Goal: Task Accomplishment & Management: Manage account settings

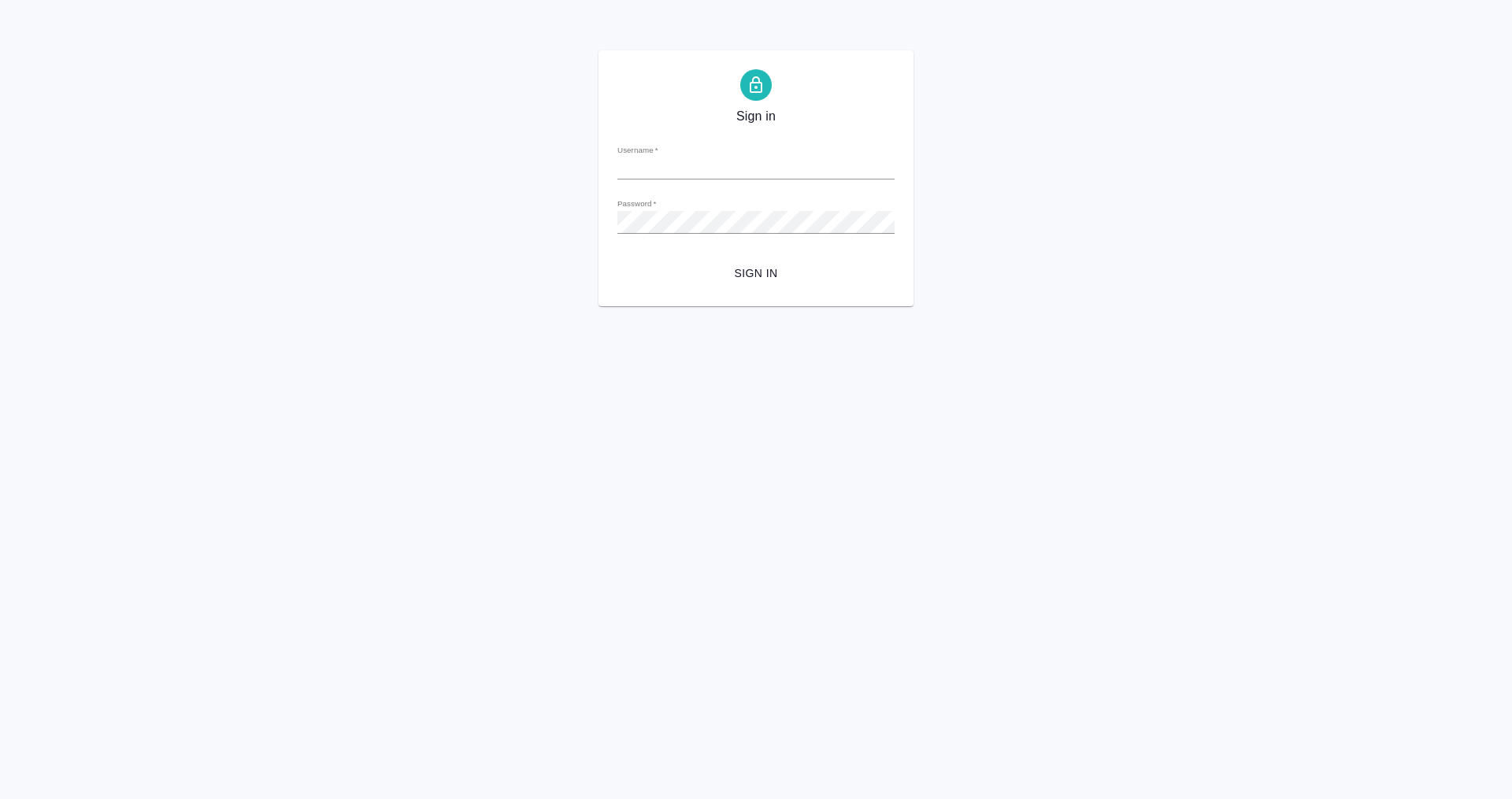
type input "m.plekhanova@awatera.com"
click at [785, 267] on span "Sign in" at bounding box center [756, 274] width 252 height 20
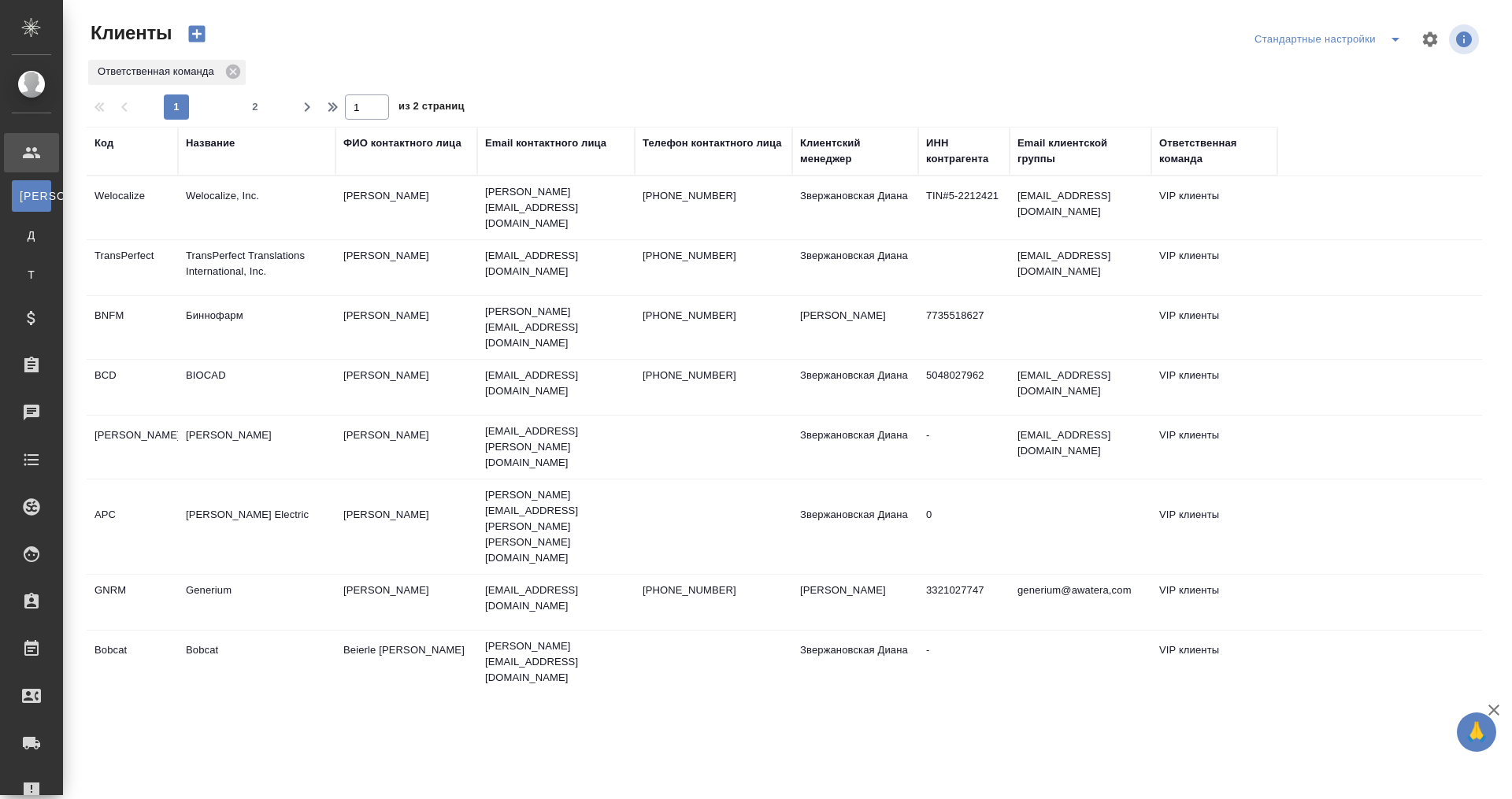
select select "RU"
click at [231, 71] on icon at bounding box center [233, 72] width 17 height 17
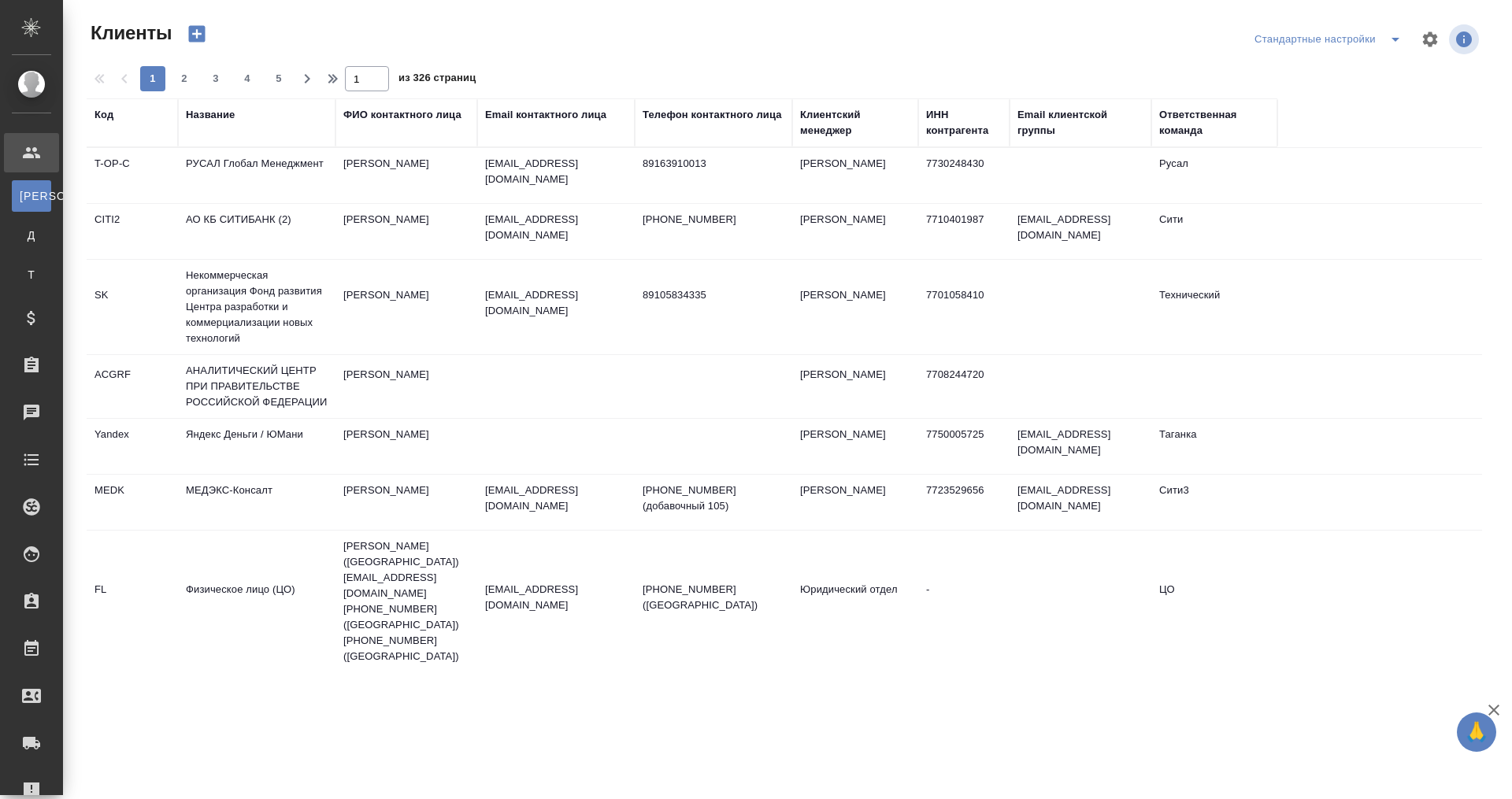
click at [210, 115] on div "Название" at bounding box center [210, 114] width 49 height 16
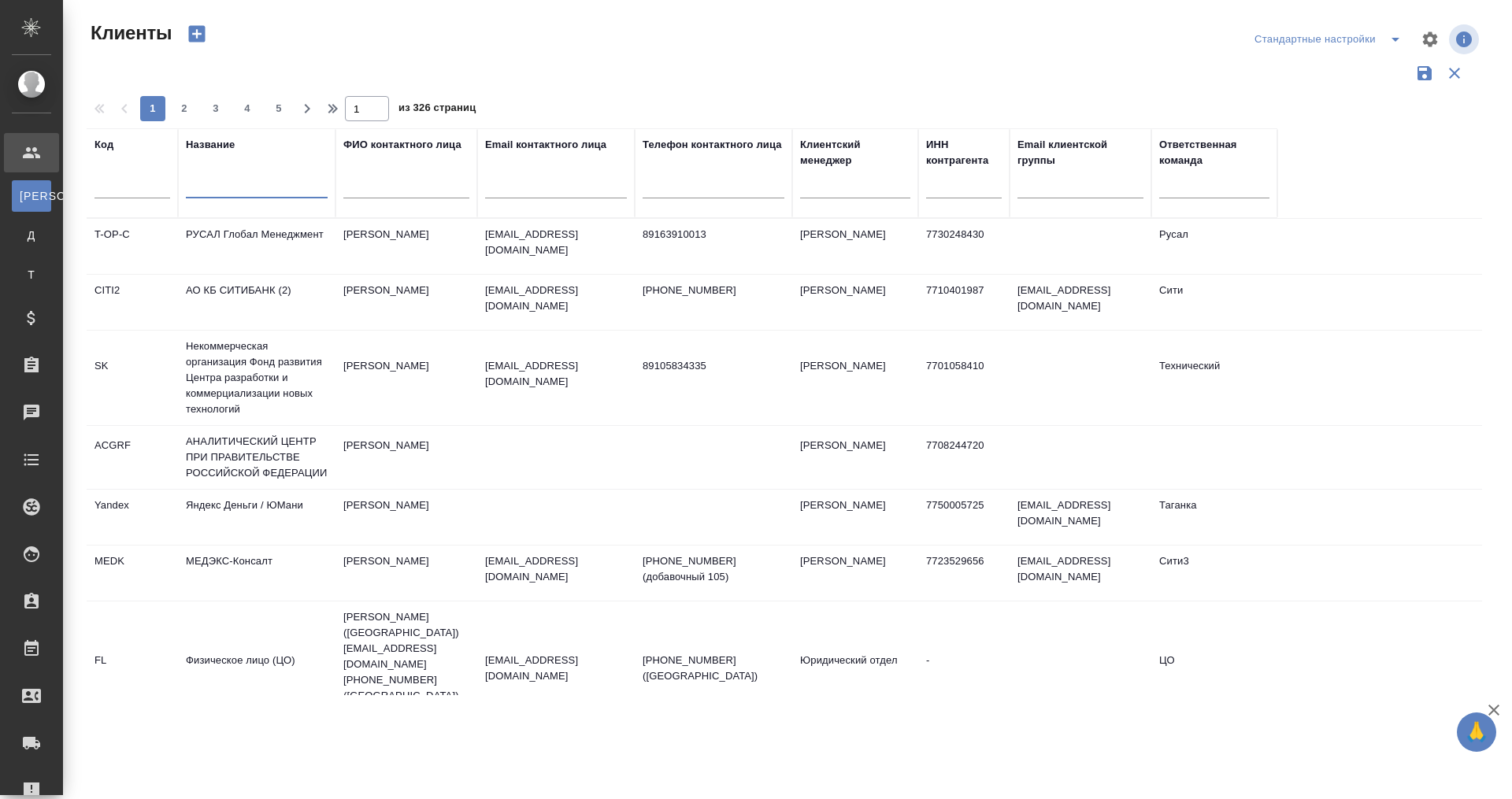
click at [235, 179] on input "text" at bounding box center [257, 188] width 142 height 20
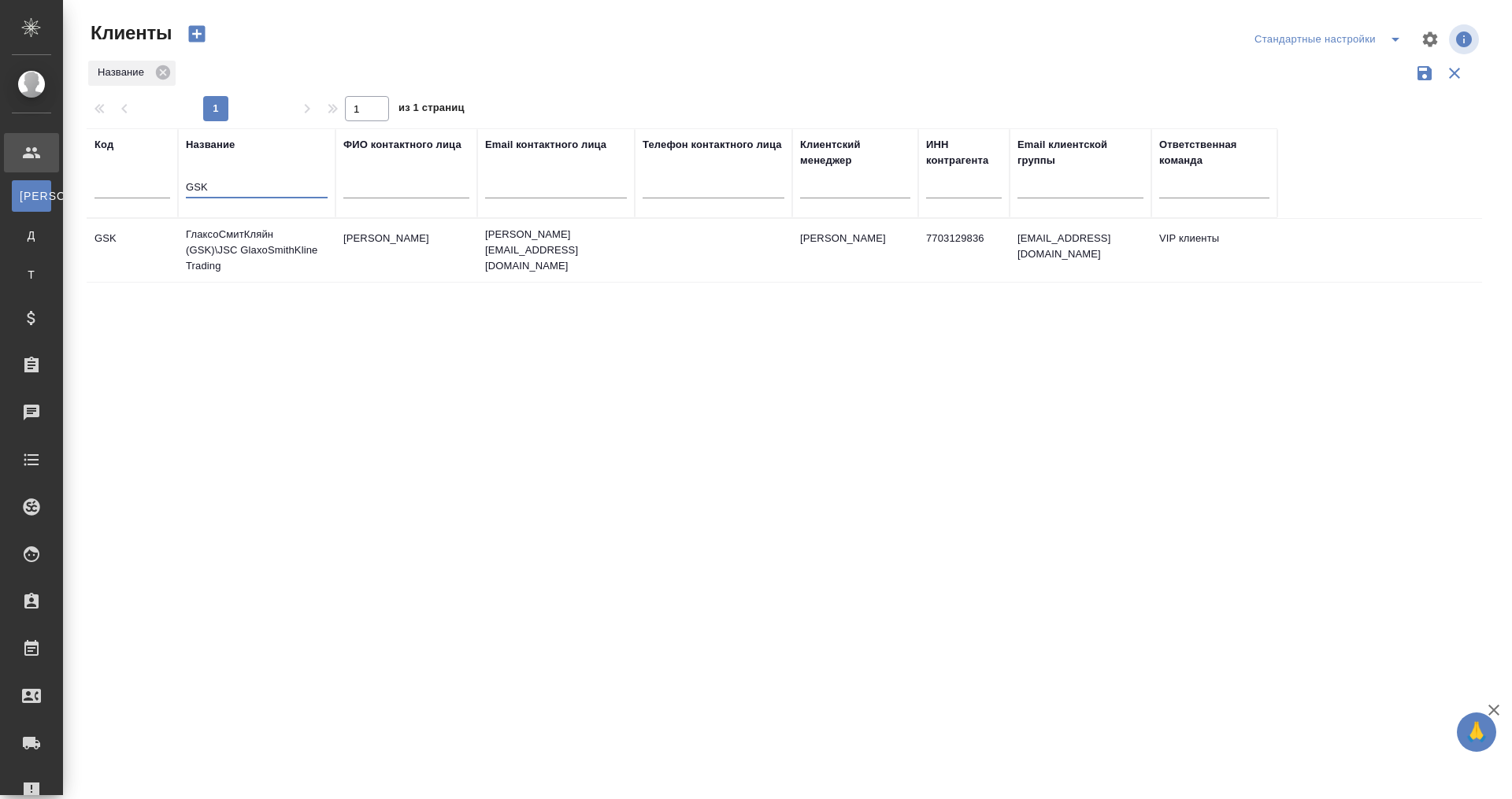
click at [207, 235] on td "ГлаксоСмитКляйн (GSK)\JSC GlaxoSmithKline Trading" at bounding box center [256, 250] width 157 height 63
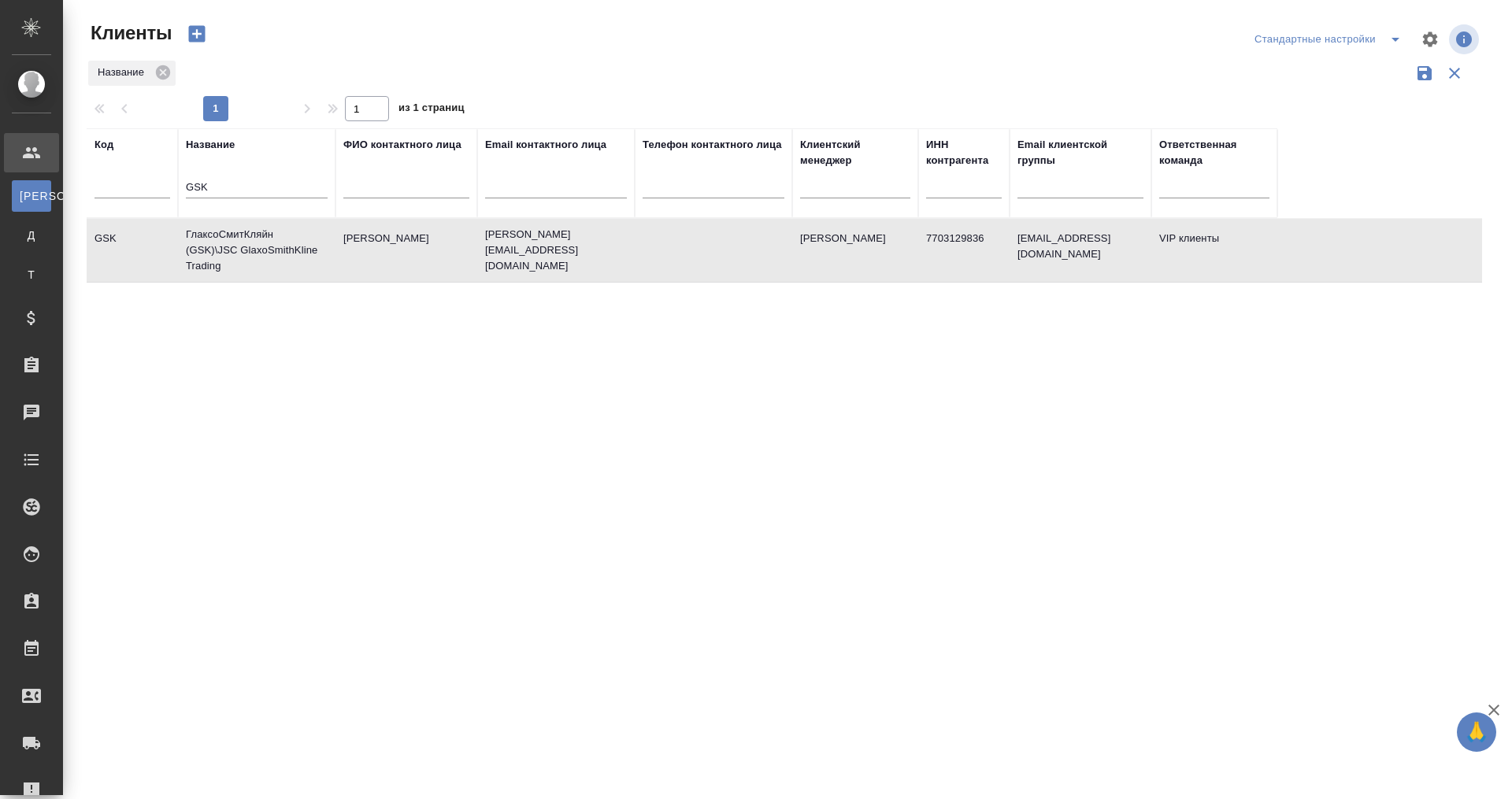
click at [207, 235] on td "ГлаксоСмитКляйн (GSK)\JSC GlaxoSmithKline Trading" at bounding box center [256, 250] width 157 height 63
drag, startPoint x: 230, startPoint y: 184, endPoint x: 193, endPoint y: 185, distance: 37.0
click at [193, 185] on input "GSK" at bounding box center [257, 188] width 142 height 20
type input "G"
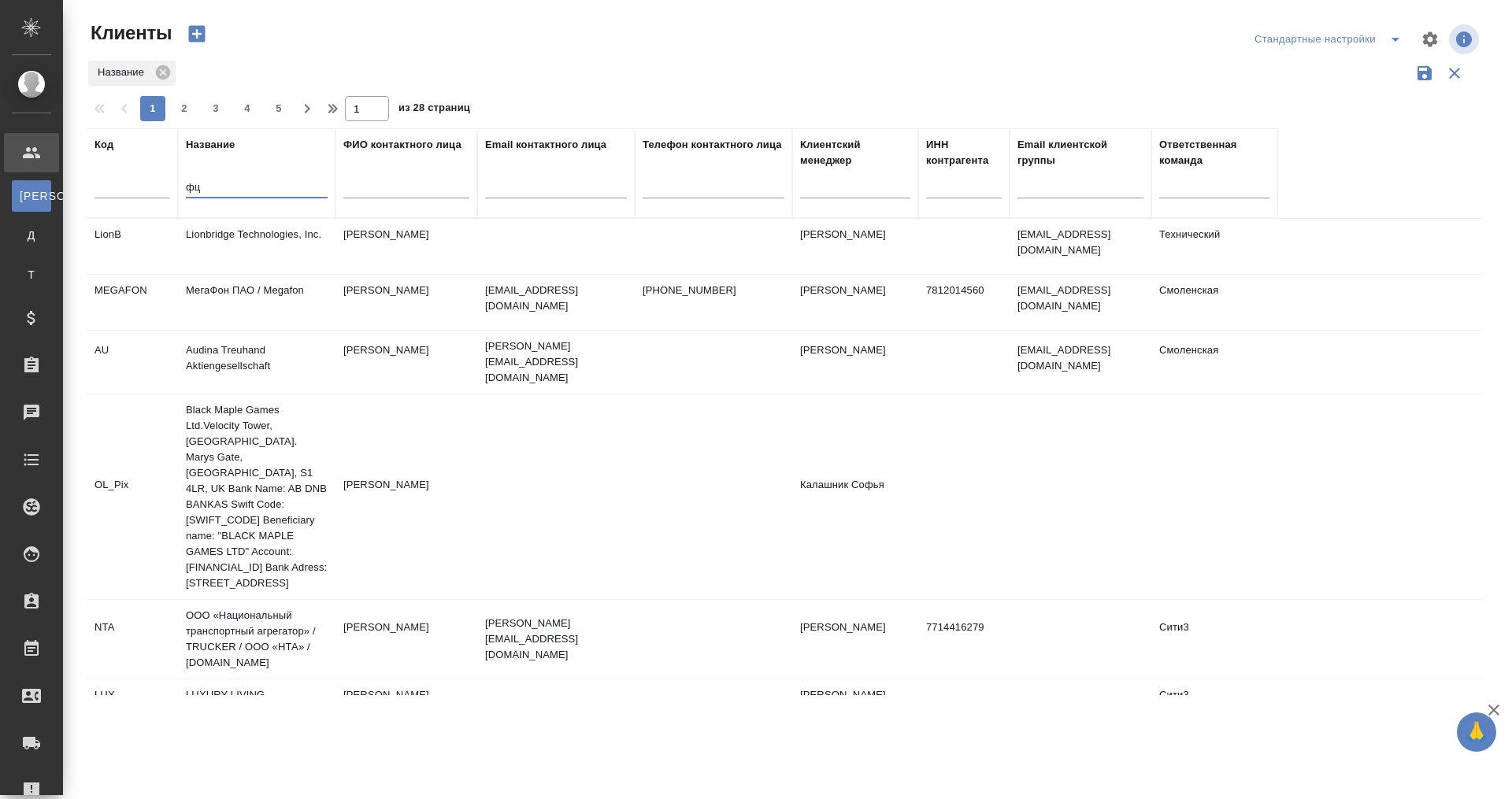
type input "ф"
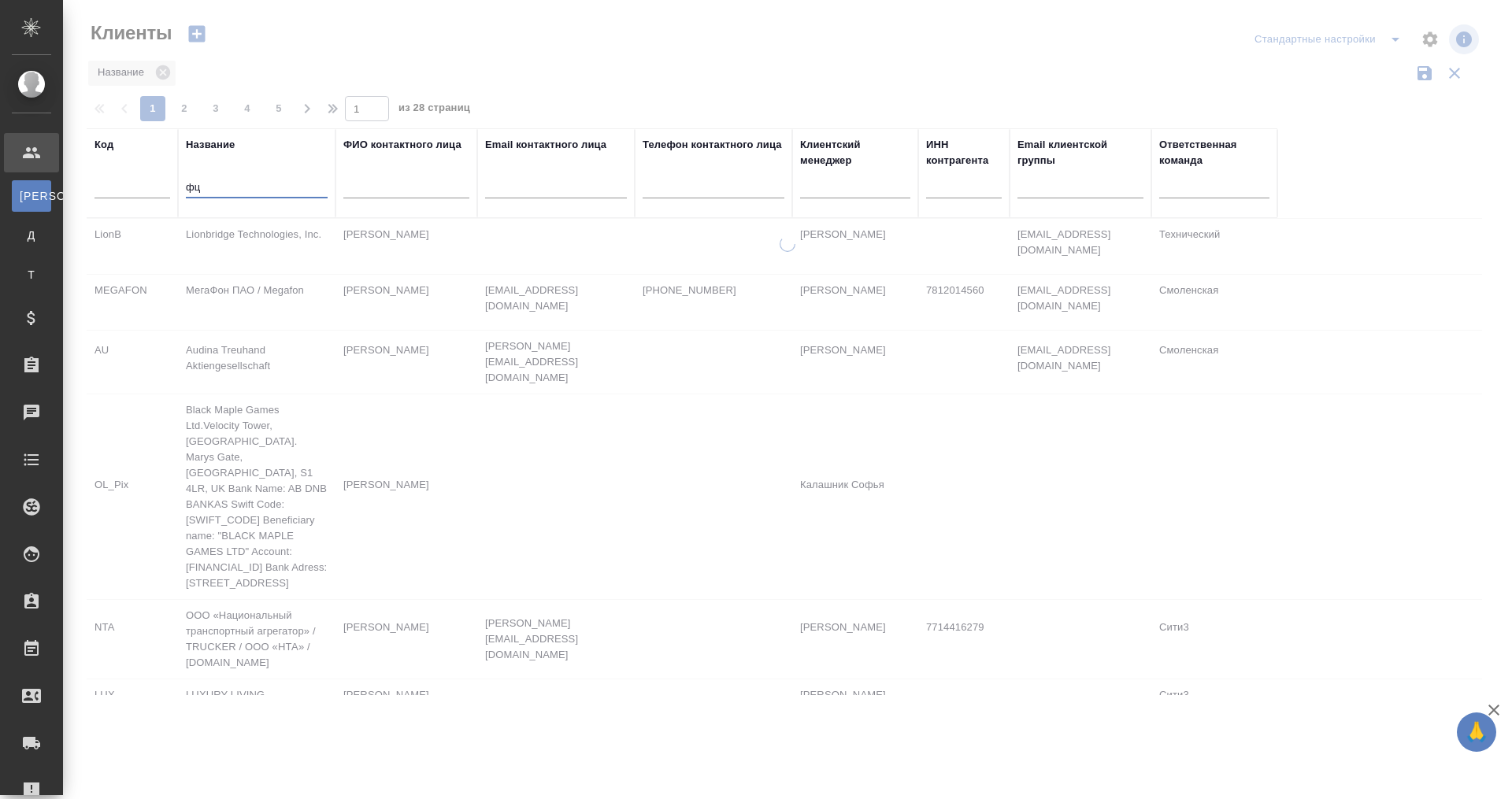
type input "ф"
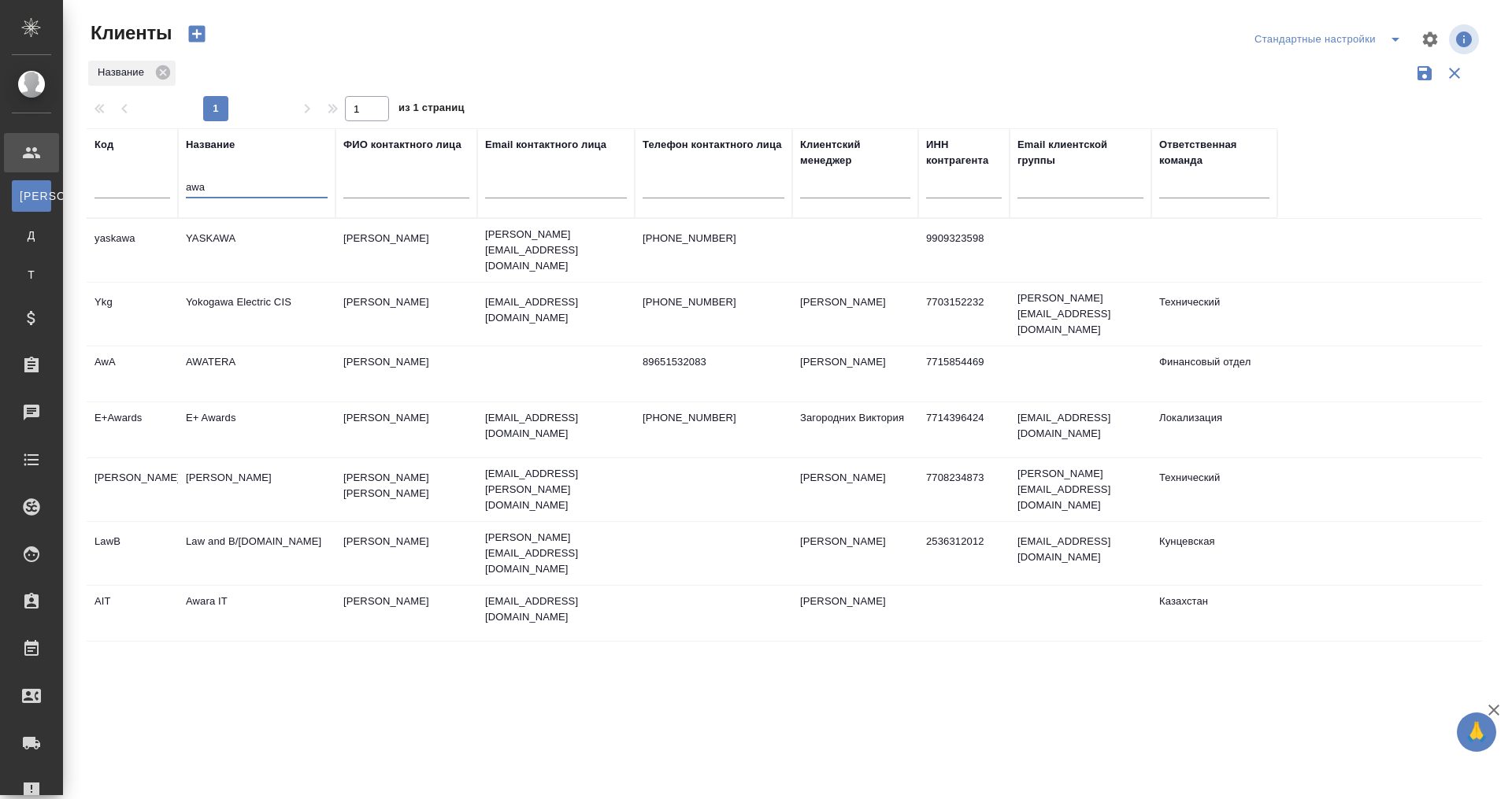
type input "awa"
click at [255, 346] on td "AWATERA" at bounding box center [256, 374] width 157 height 55
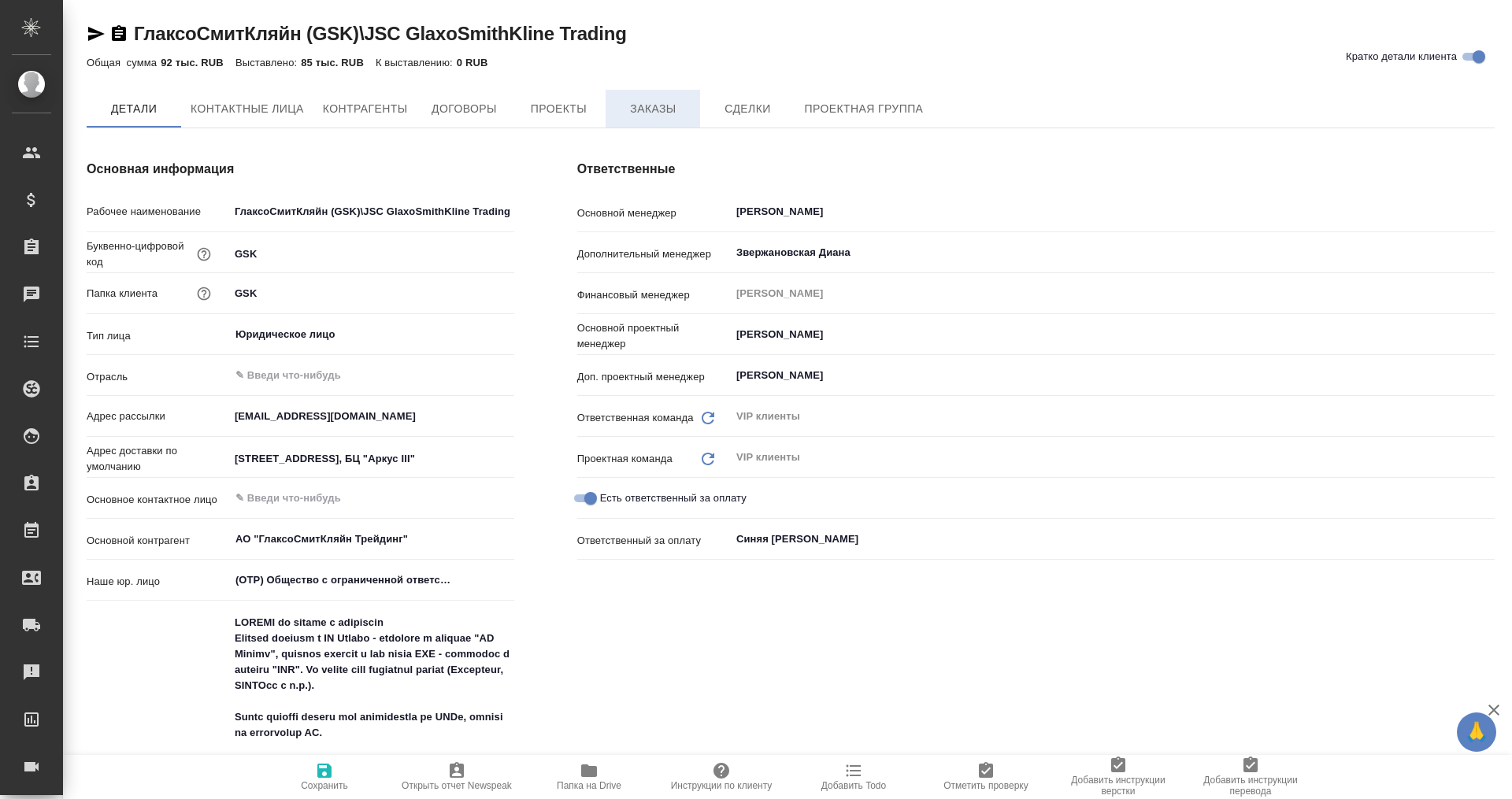
click at [626, 101] on span "Заказы" at bounding box center [653, 109] width 76 height 20
type textarea "x"
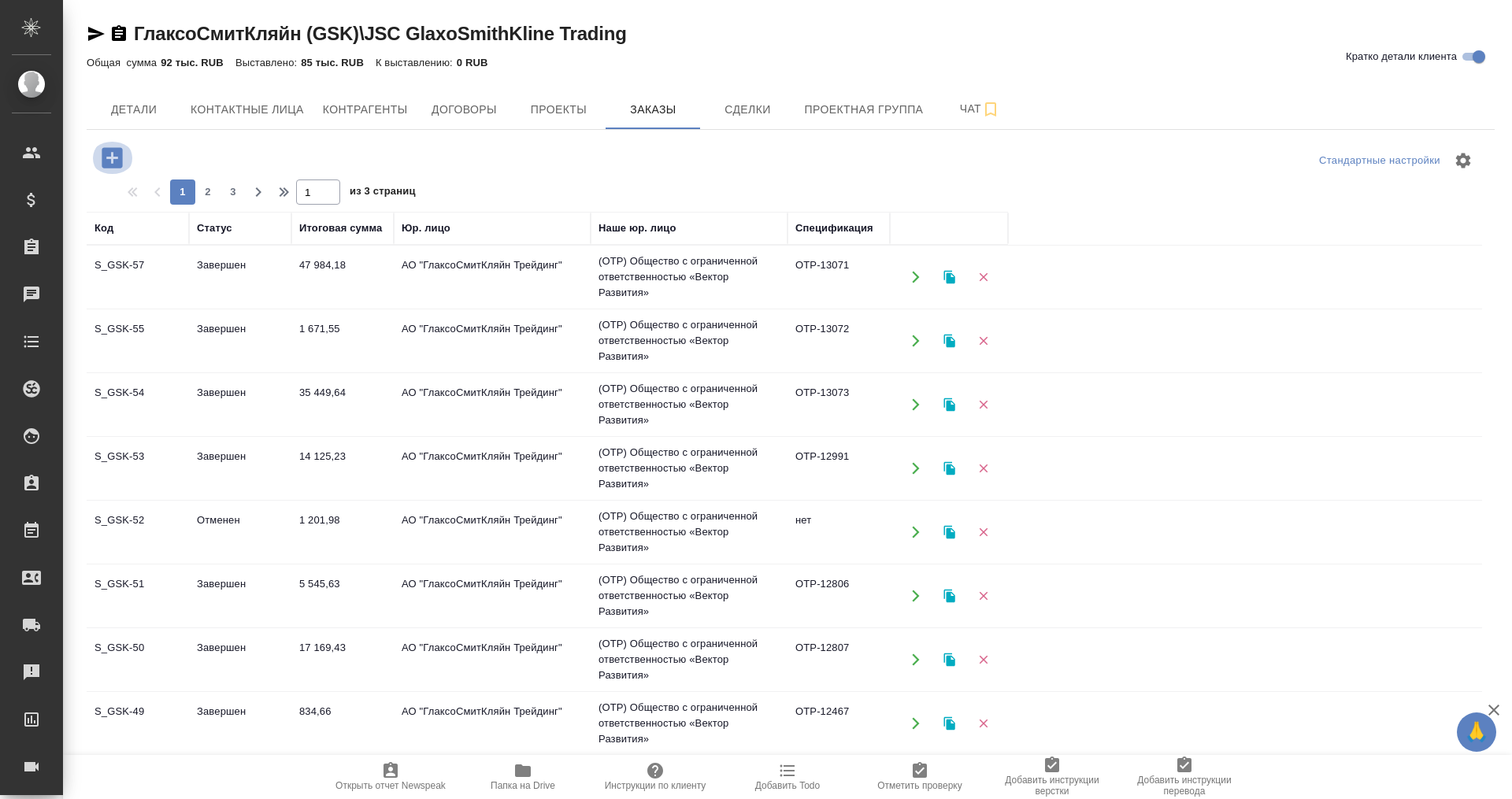
click at [109, 156] on icon "button" at bounding box center [111, 157] width 21 height 21
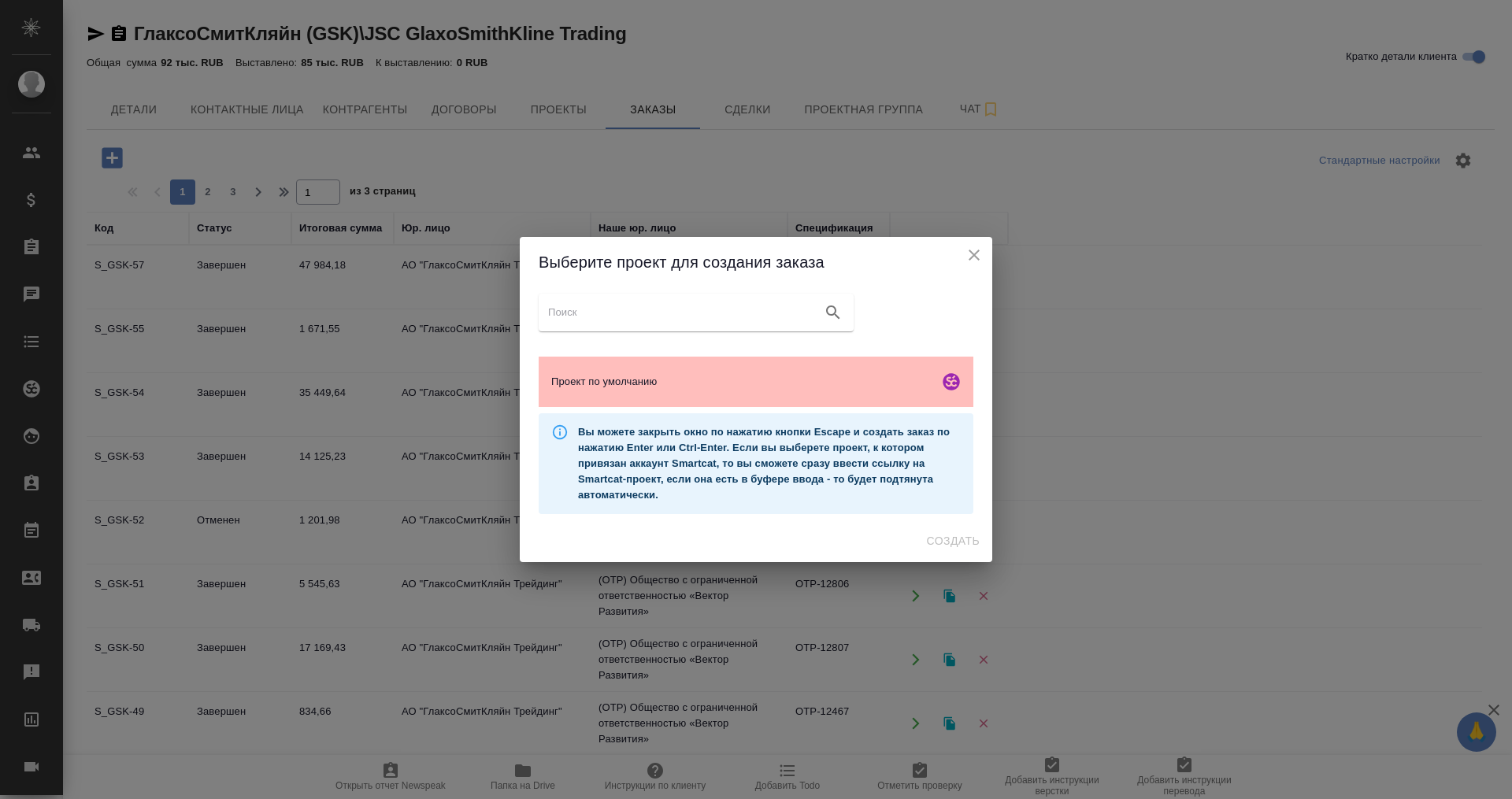
click at [629, 375] on span "Проект по умолчанию" at bounding box center [742, 382] width 381 height 16
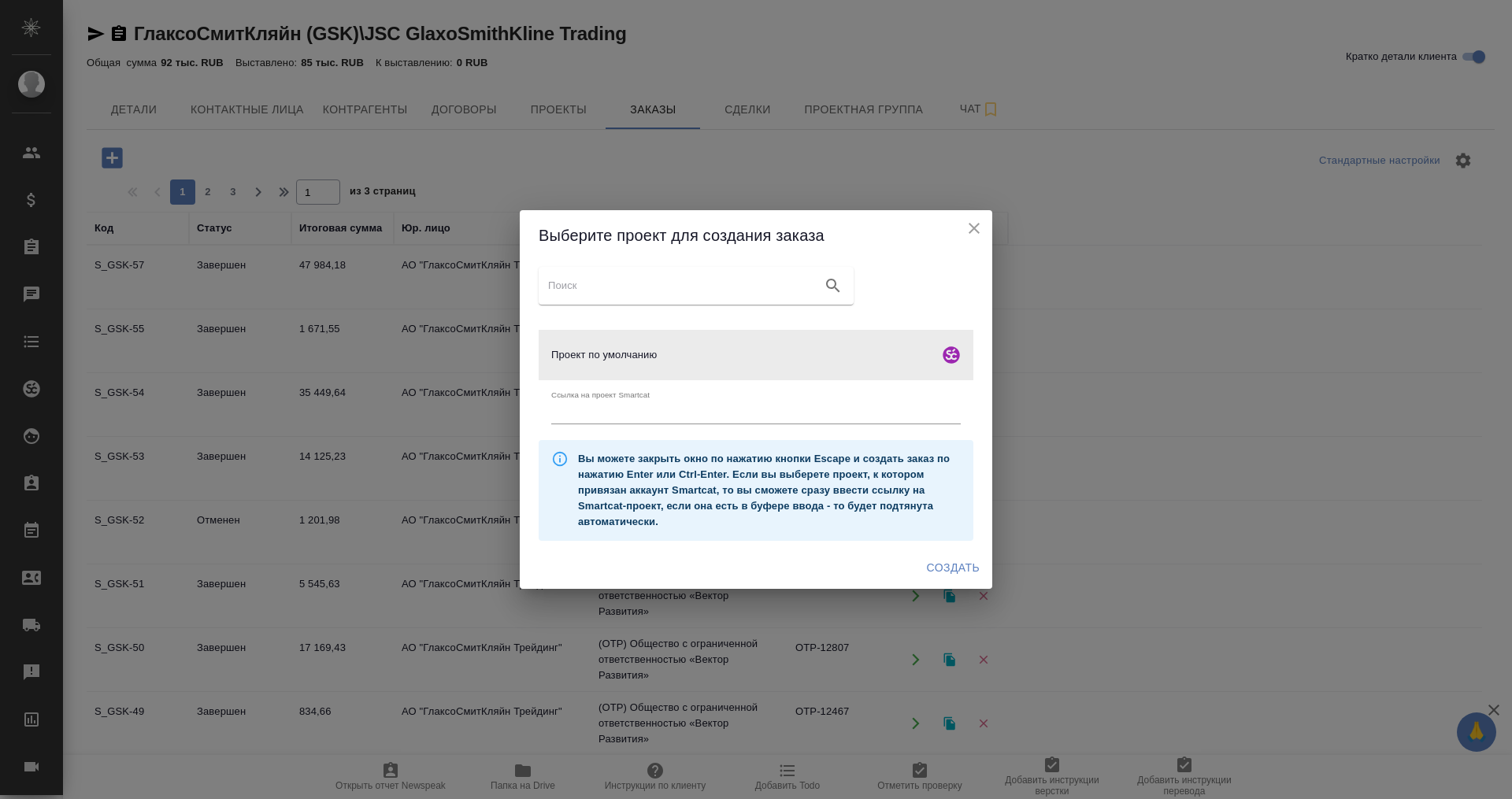
click at [946, 564] on span "Создать" at bounding box center [953, 568] width 53 height 20
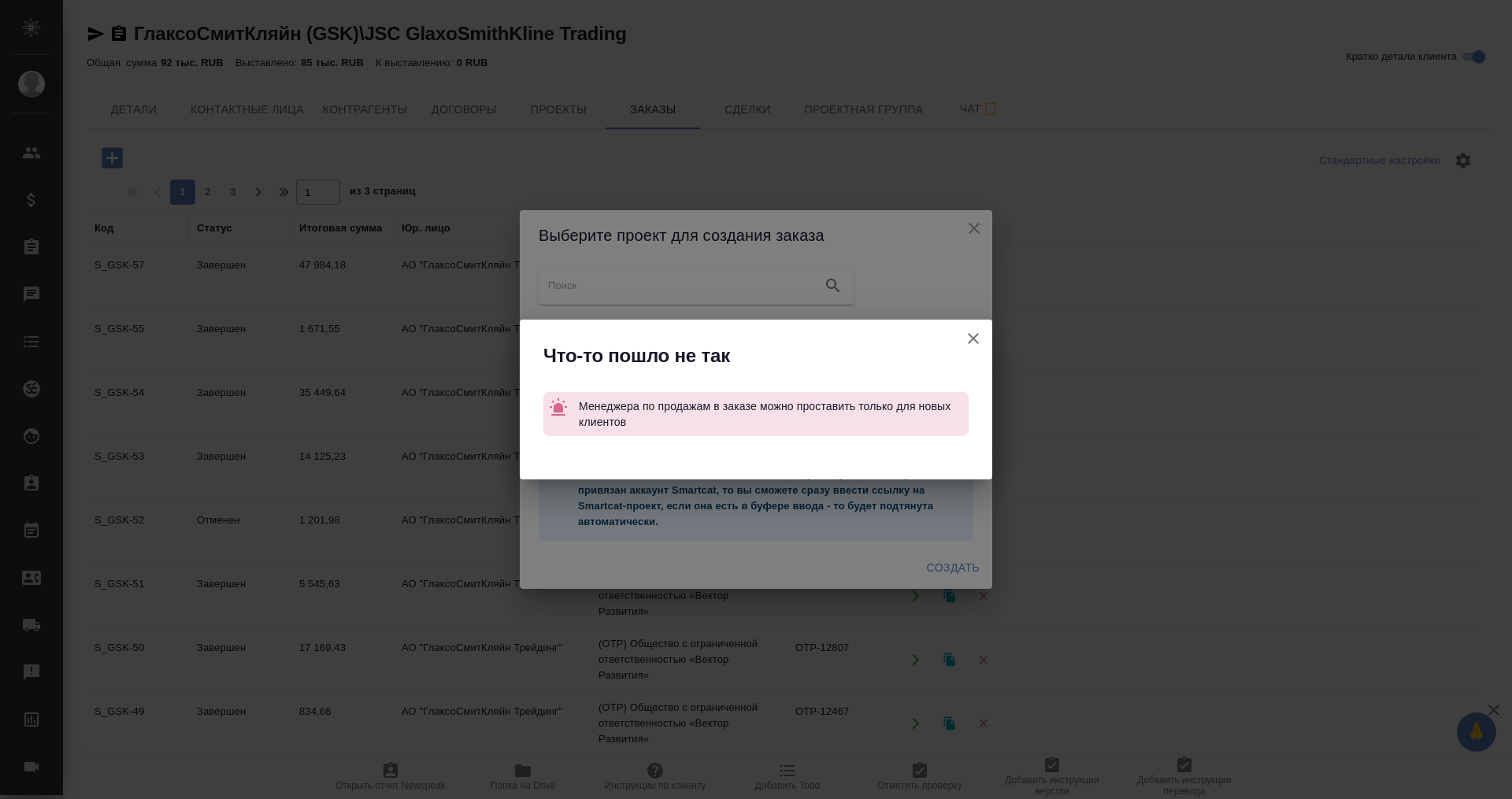
click at [965, 332] on icon "button" at bounding box center [973, 338] width 19 height 19
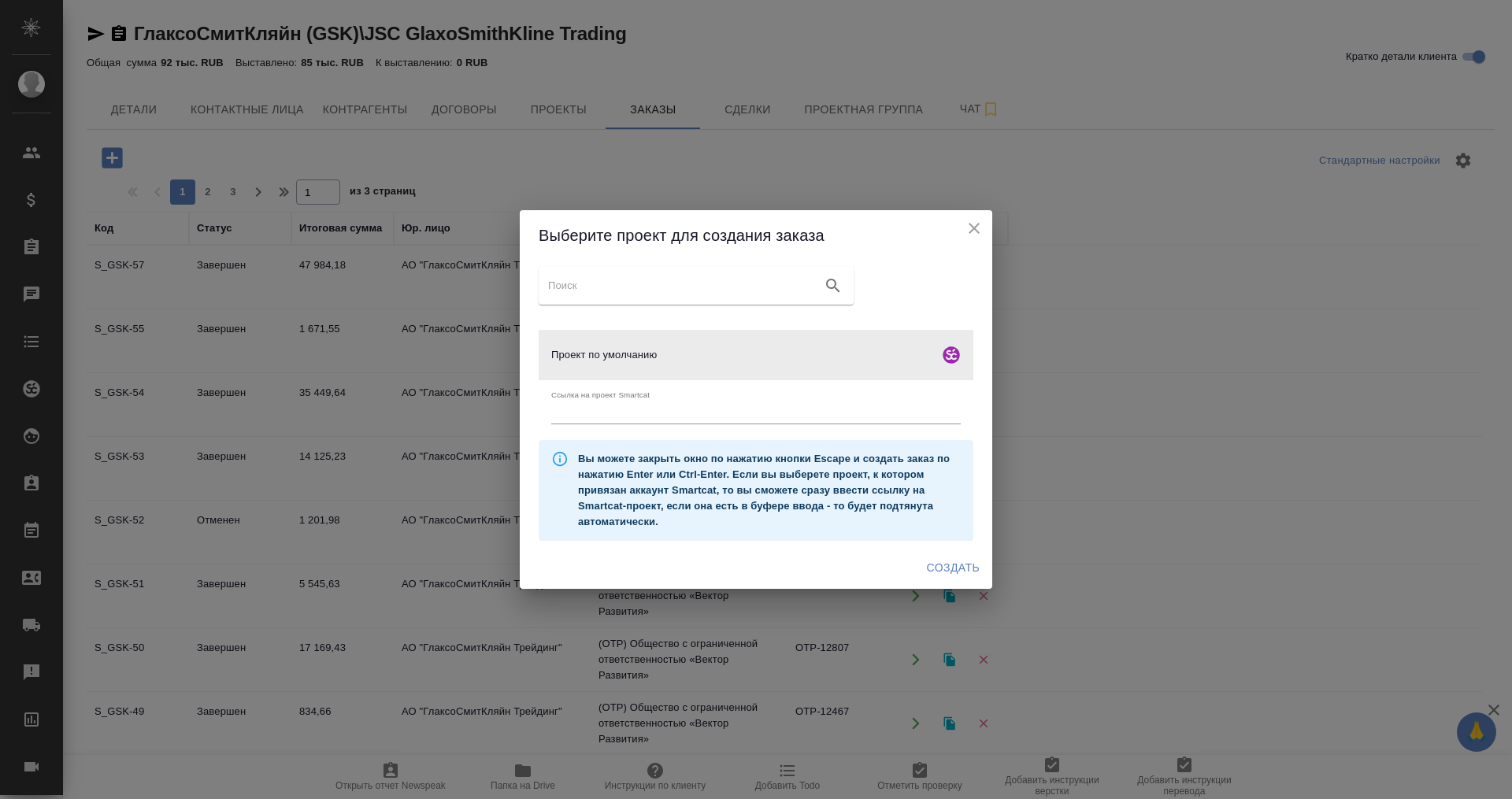
click at [965, 225] on icon "close" at bounding box center [974, 228] width 19 height 19
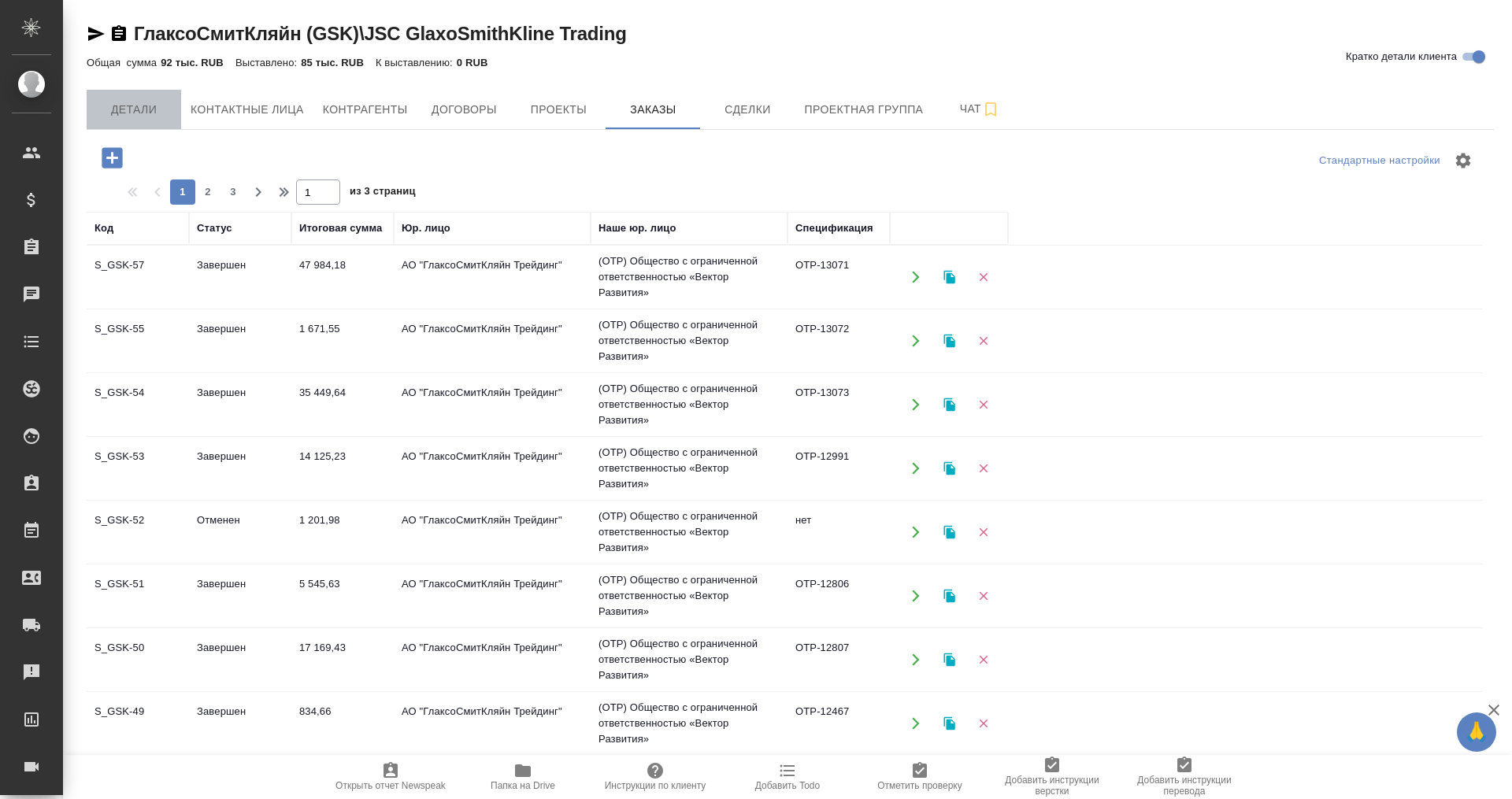
click at [132, 109] on span "Детали" at bounding box center [134, 110] width 76 height 20
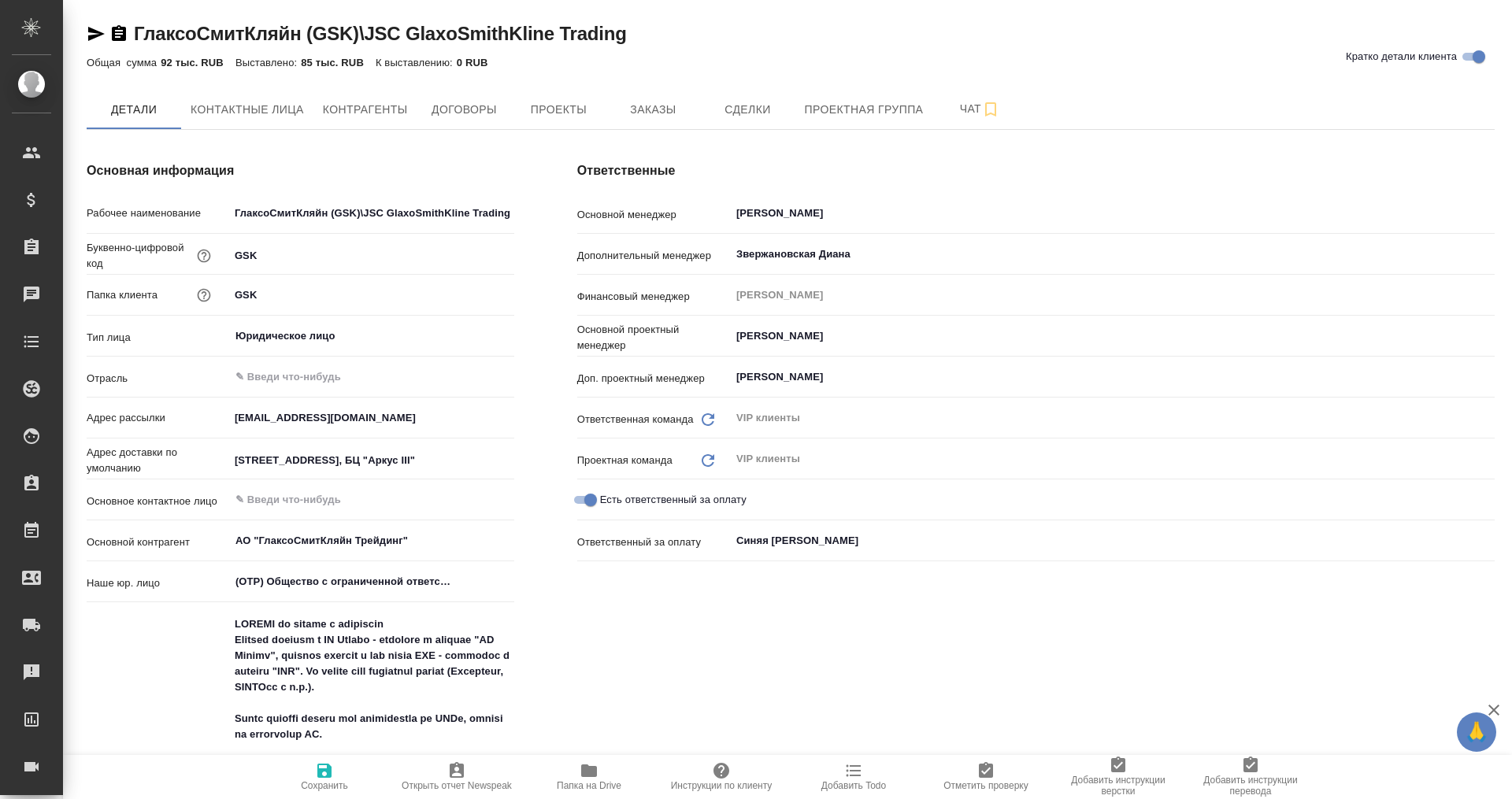
type textarea "x"
click at [641, 111] on span "Заказы" at bounding box center [653, 110] width 76 height 20
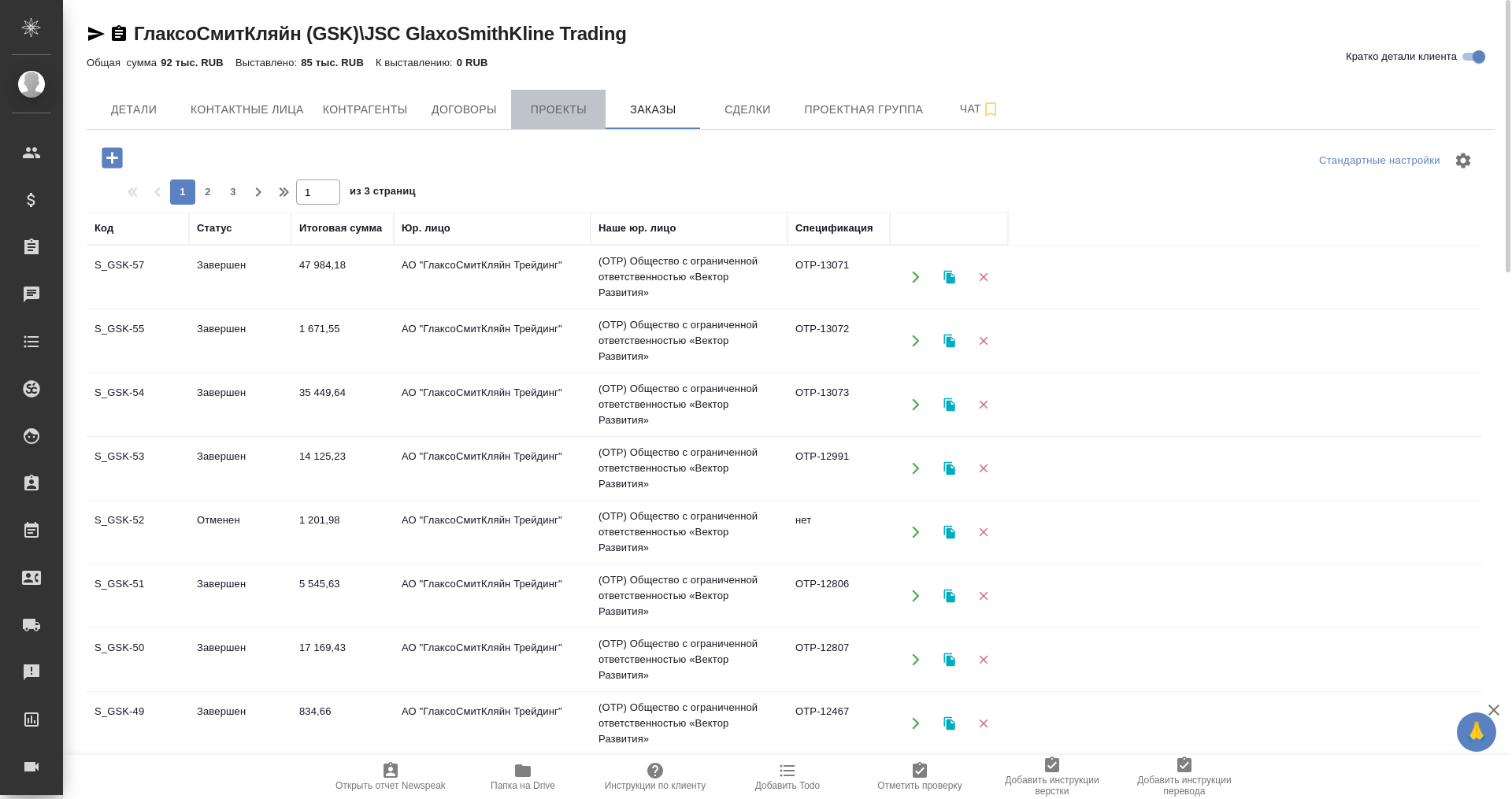
click at [542, 113] on span "Проекты" at bounding box center [559, 110] width 76 height 20
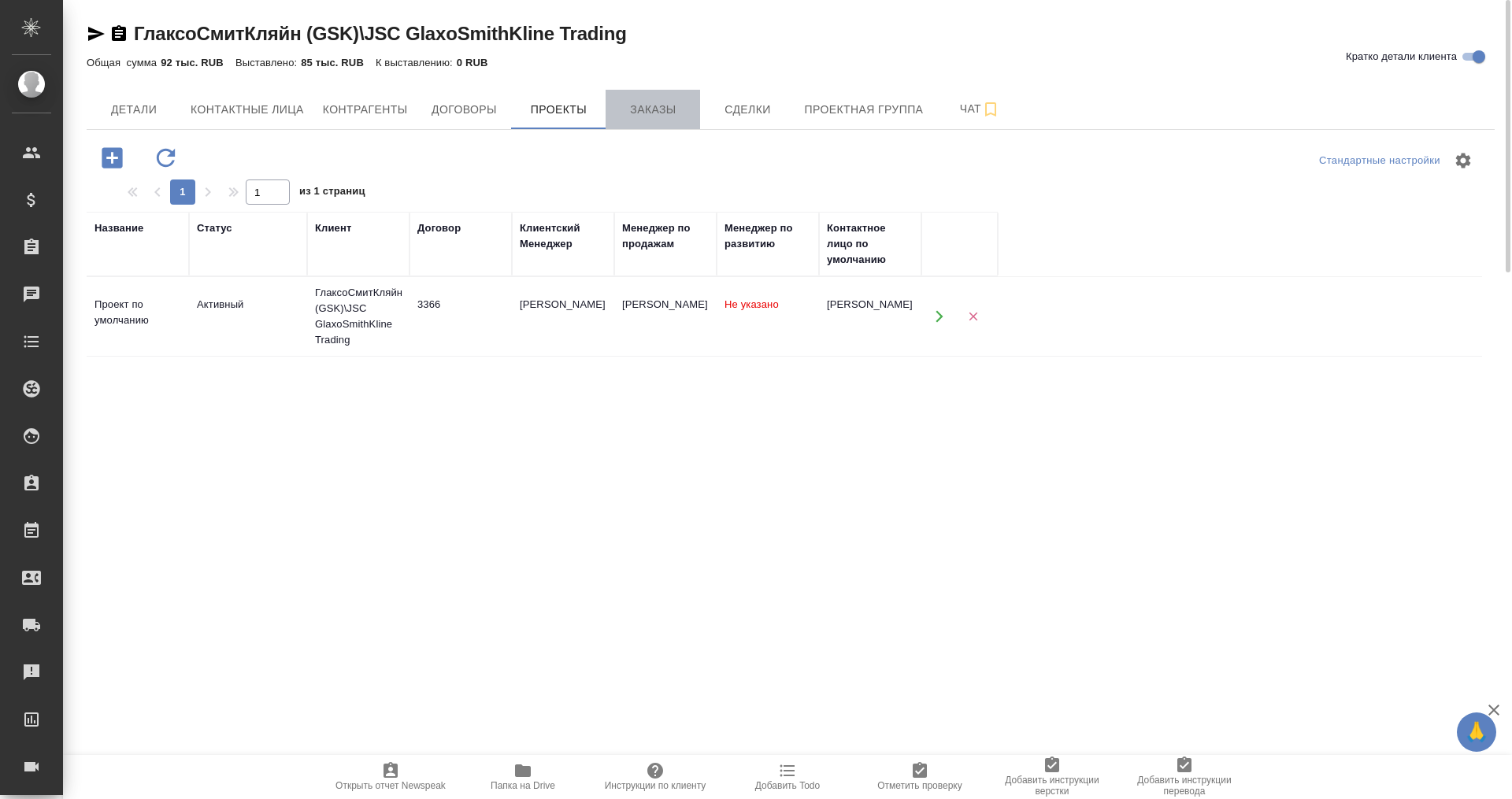
click at [670, 105] on span "Заказы" at bounding box center [653, 110] width 76 height 20
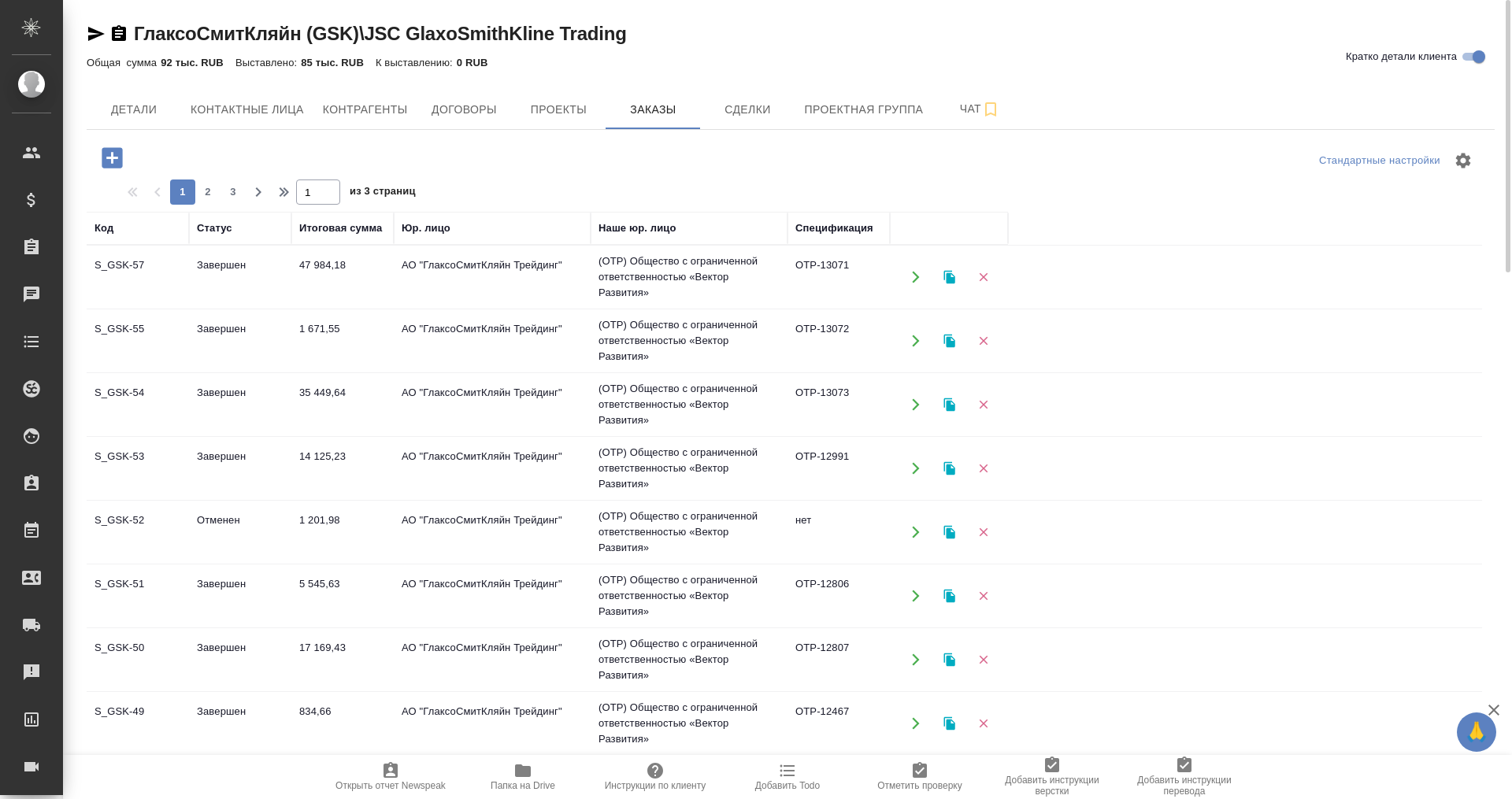
click at [109, 156] on icon "button" at bounding box center [111, 157] width 21 height 21
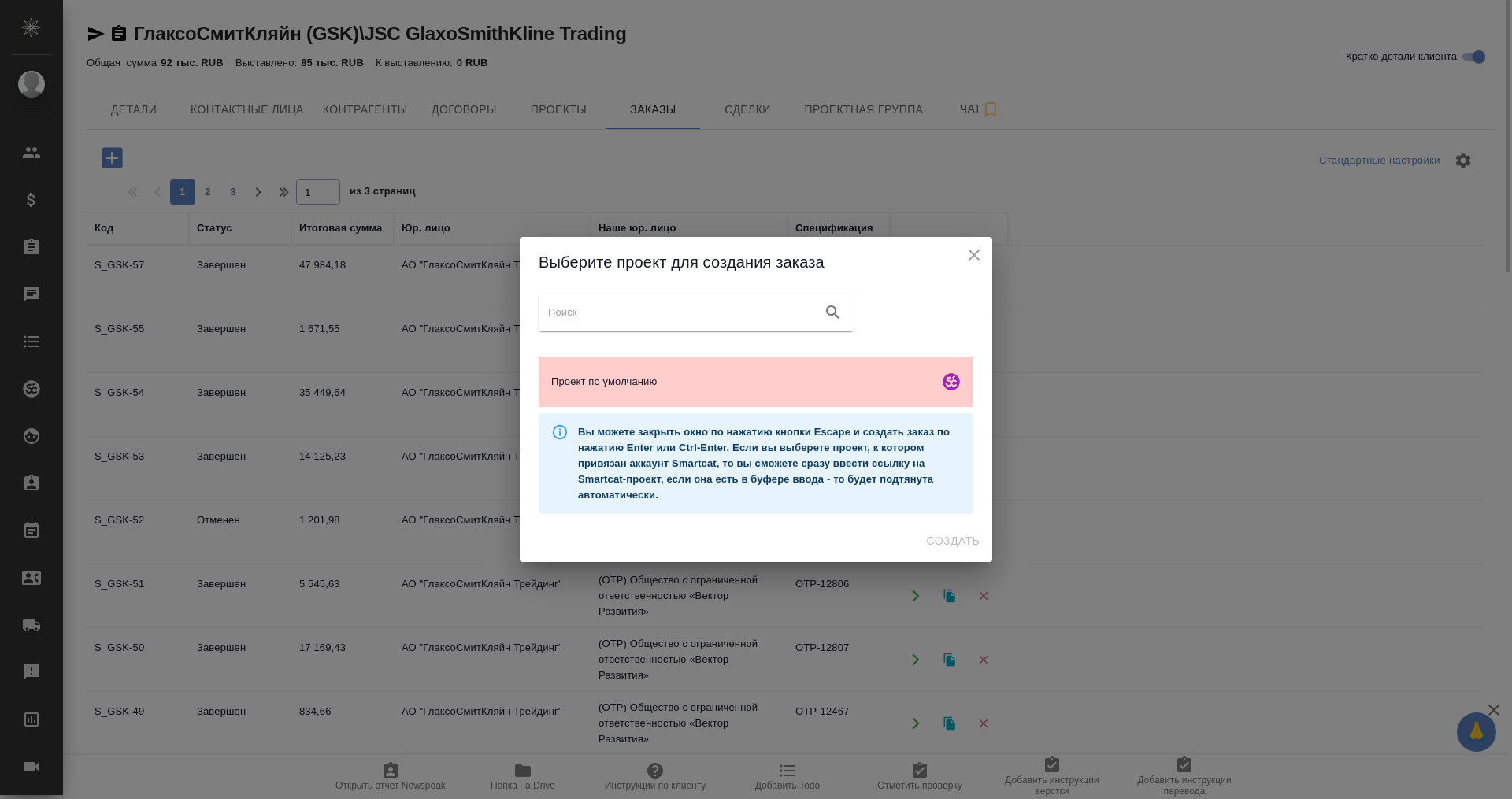
click at [648, 295] on div at bounding box center [696, 313] width 315 height 38
click at [659, 309] on input "search google maps" at bounding box center [682, 312] width 268 height 22
click at [974, 246] on icon "close" at bounding box center [974, 255] width 19 height 19
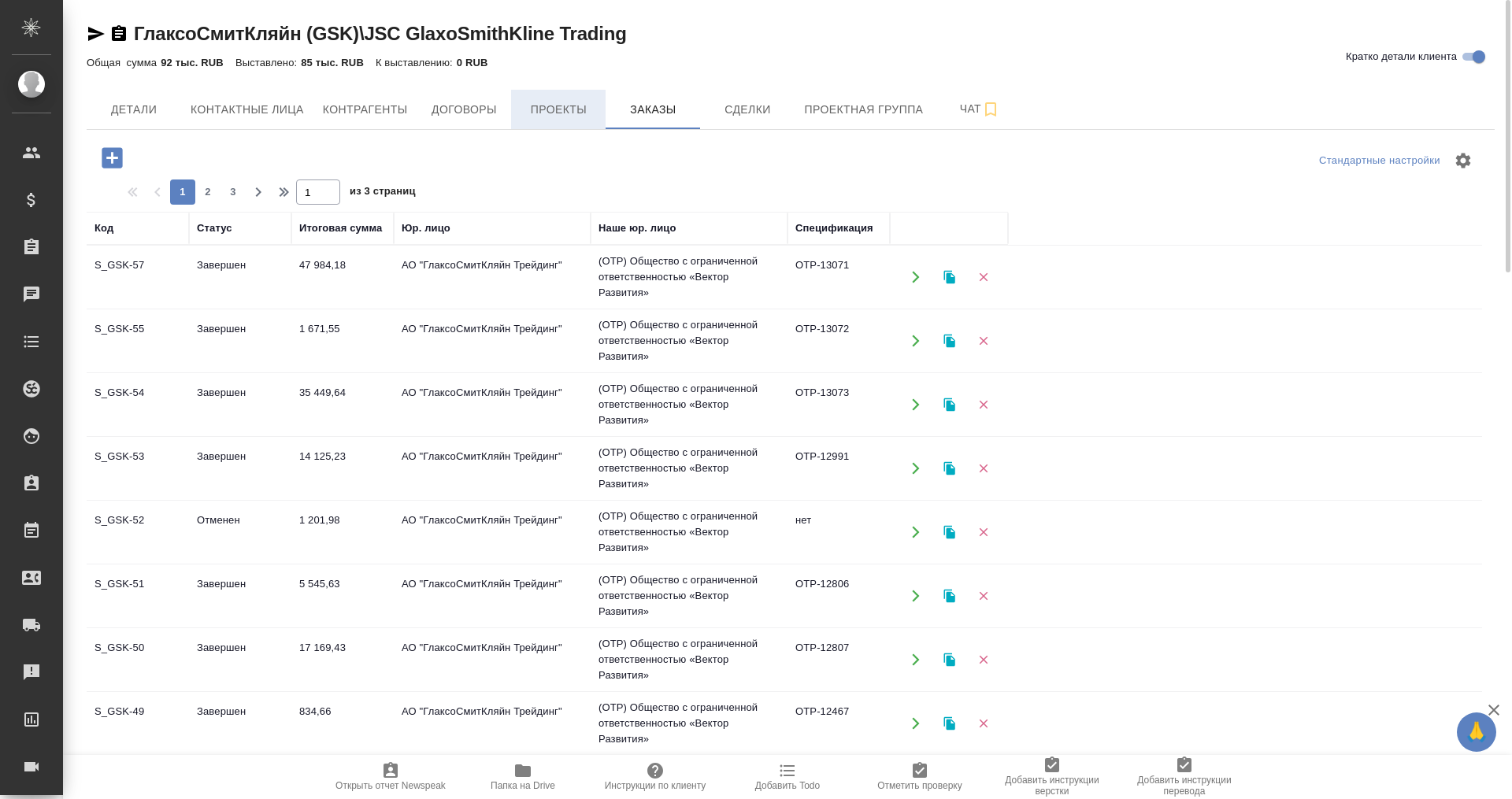
click at [565, 107] on span "Проекты" at bounding box center [559, 110] width 76 height 20
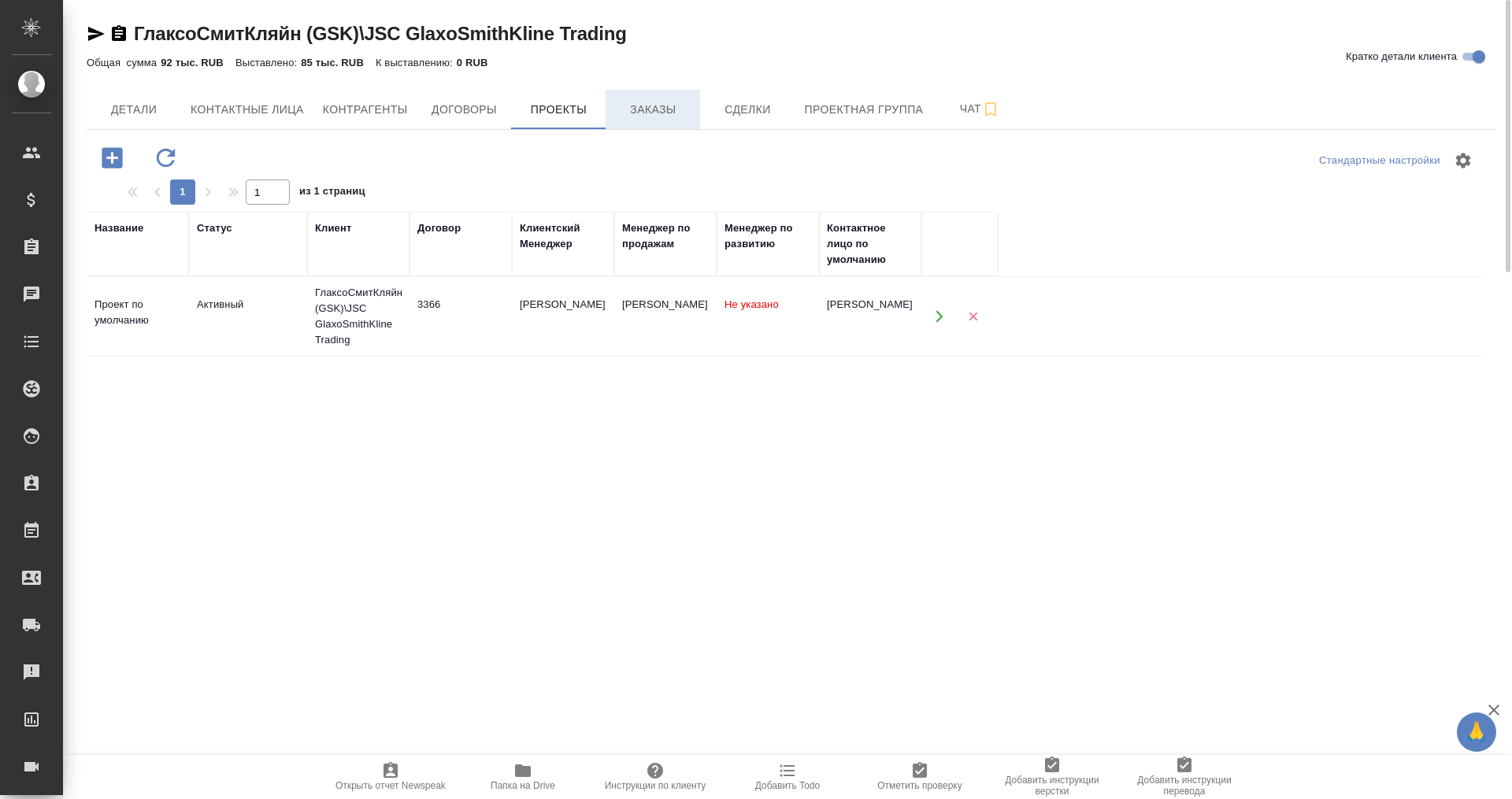
click at [667, 102] on span "Заказы" at bounding box center [653, 110] width 76 height 20
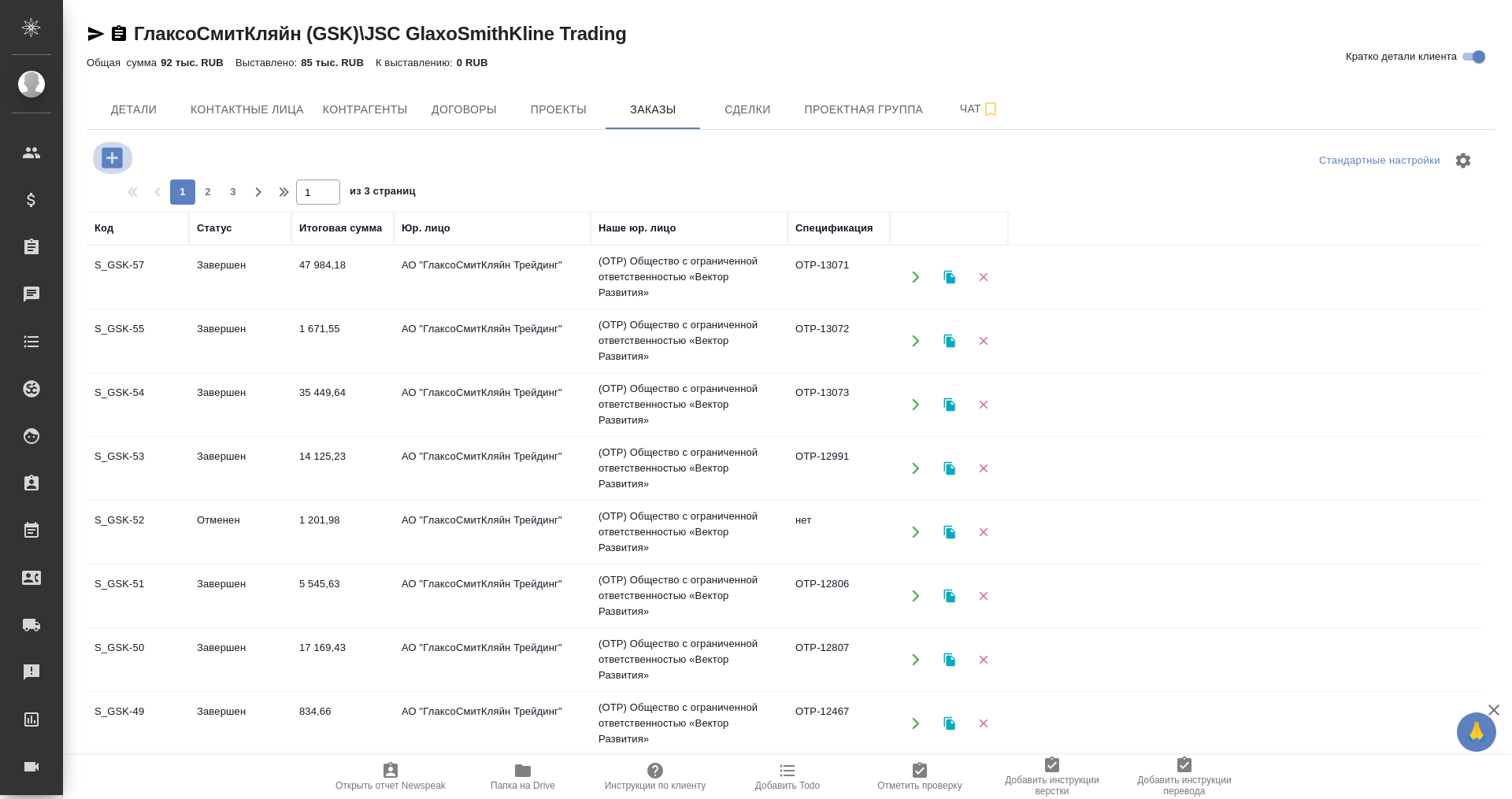
click at [109, 155] on icon "button" at bounding box center [111, 157] width 21 height 21
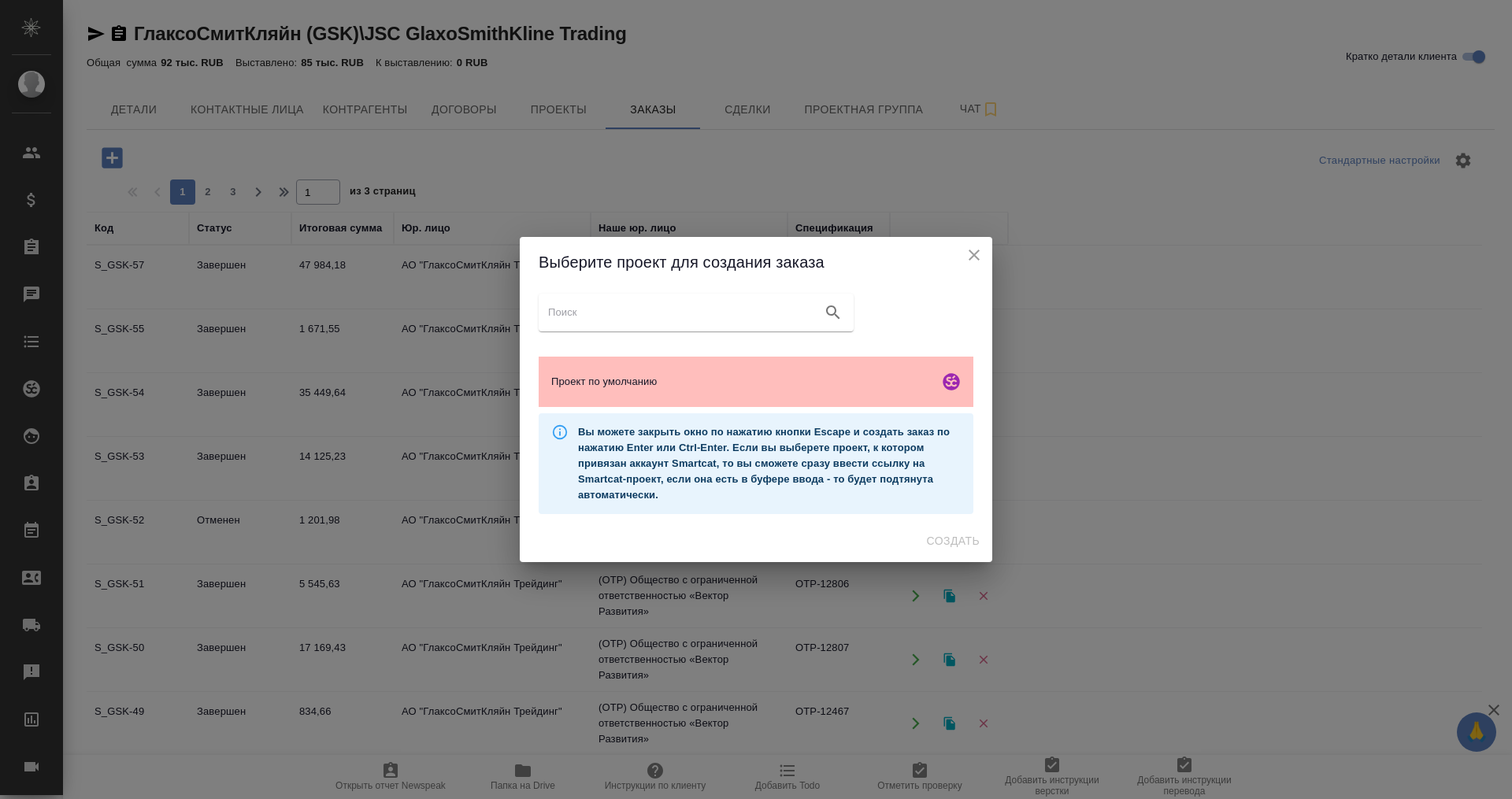
click at [657, 380] on span "Проект по умолчанию" at bounding box center [742, 382] width 381 height 16
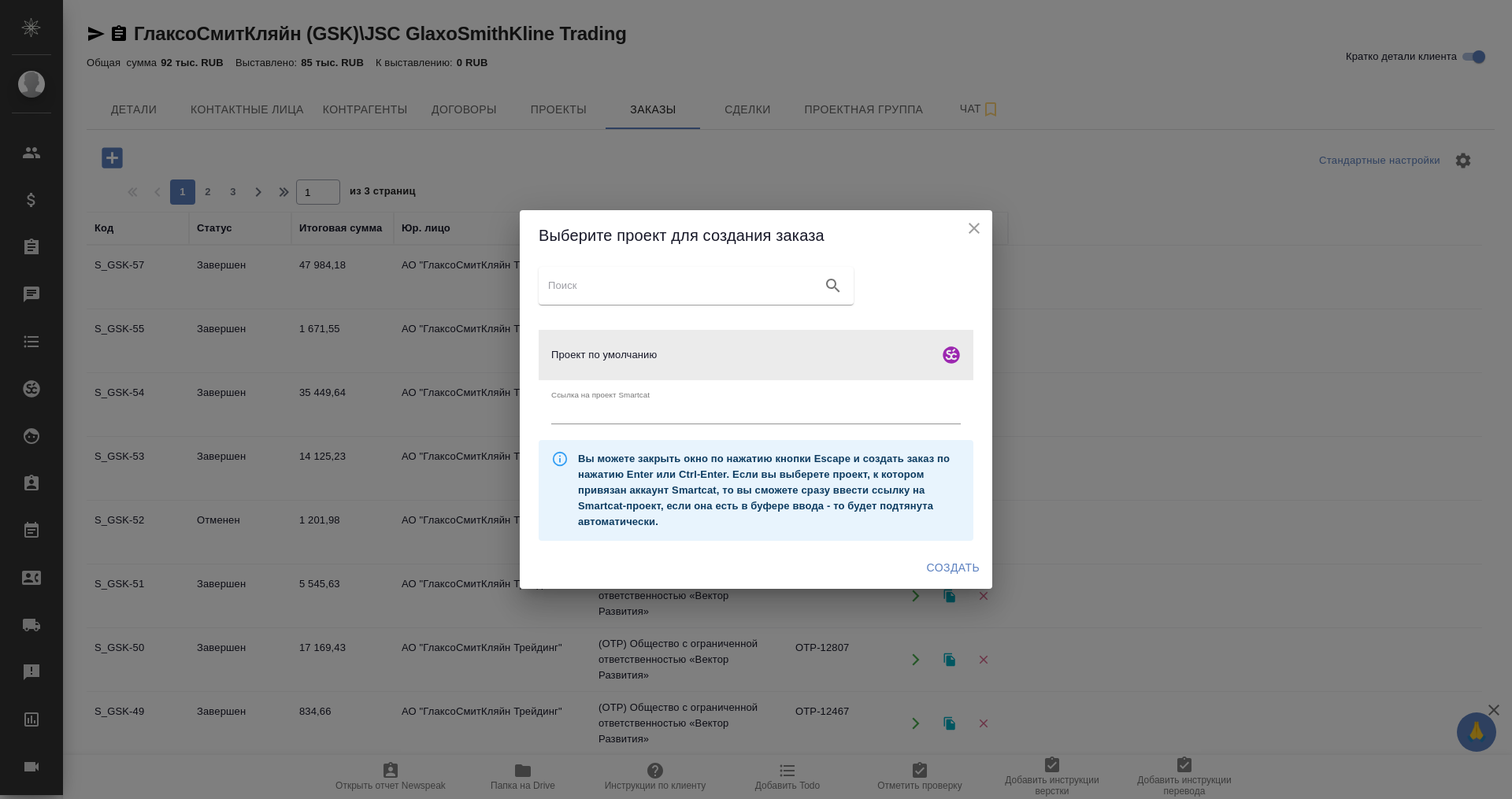
click at [765, 413] on input "text" at bounding box center [756, 413] width 410 height 22
click at [929, 569] on span "Создать" at bounding box center [953, 568] width 53 height 20
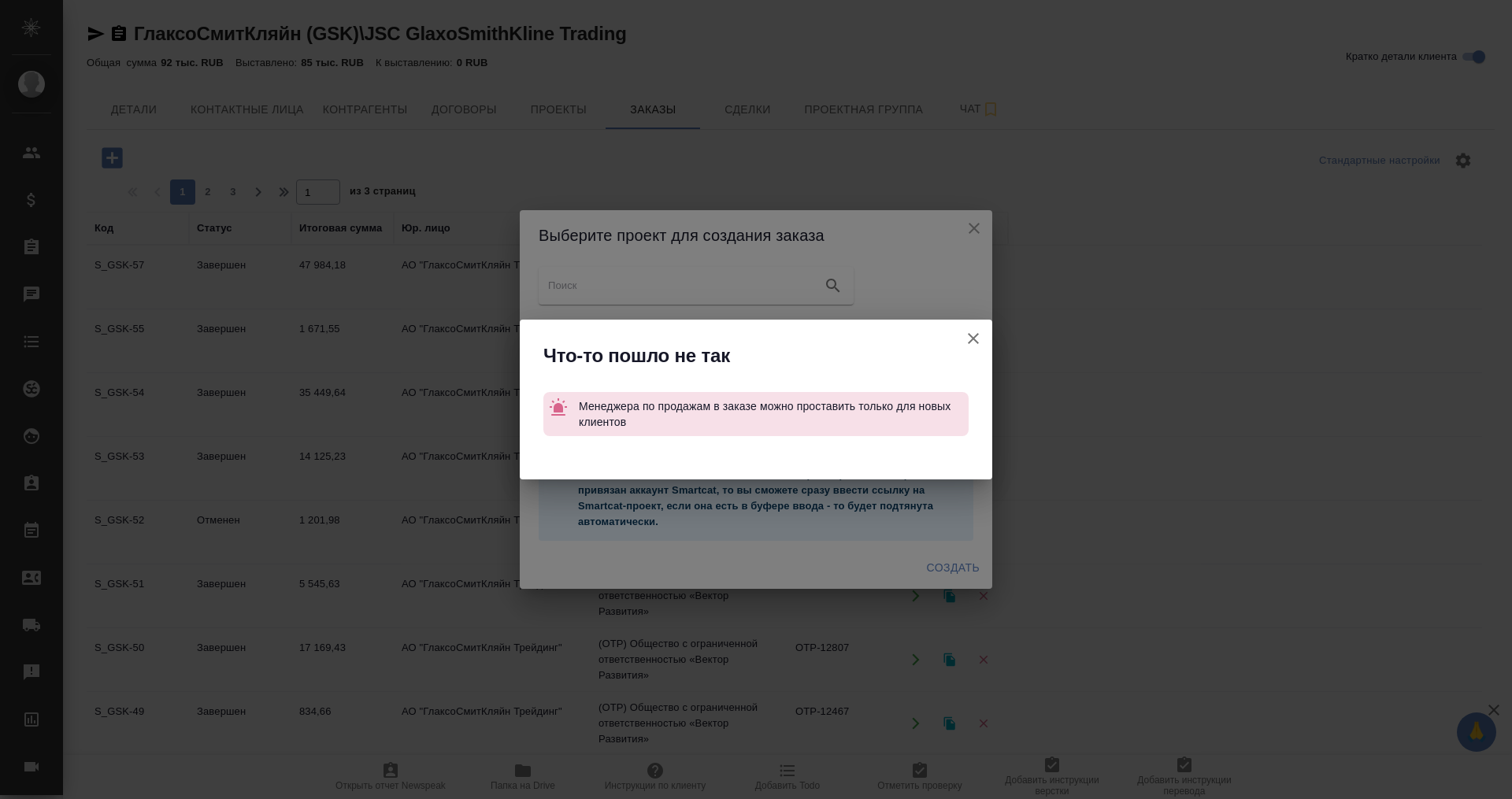
click at [978, 335] on icon "button" at bounding box center [973, 338] width 11 height 11
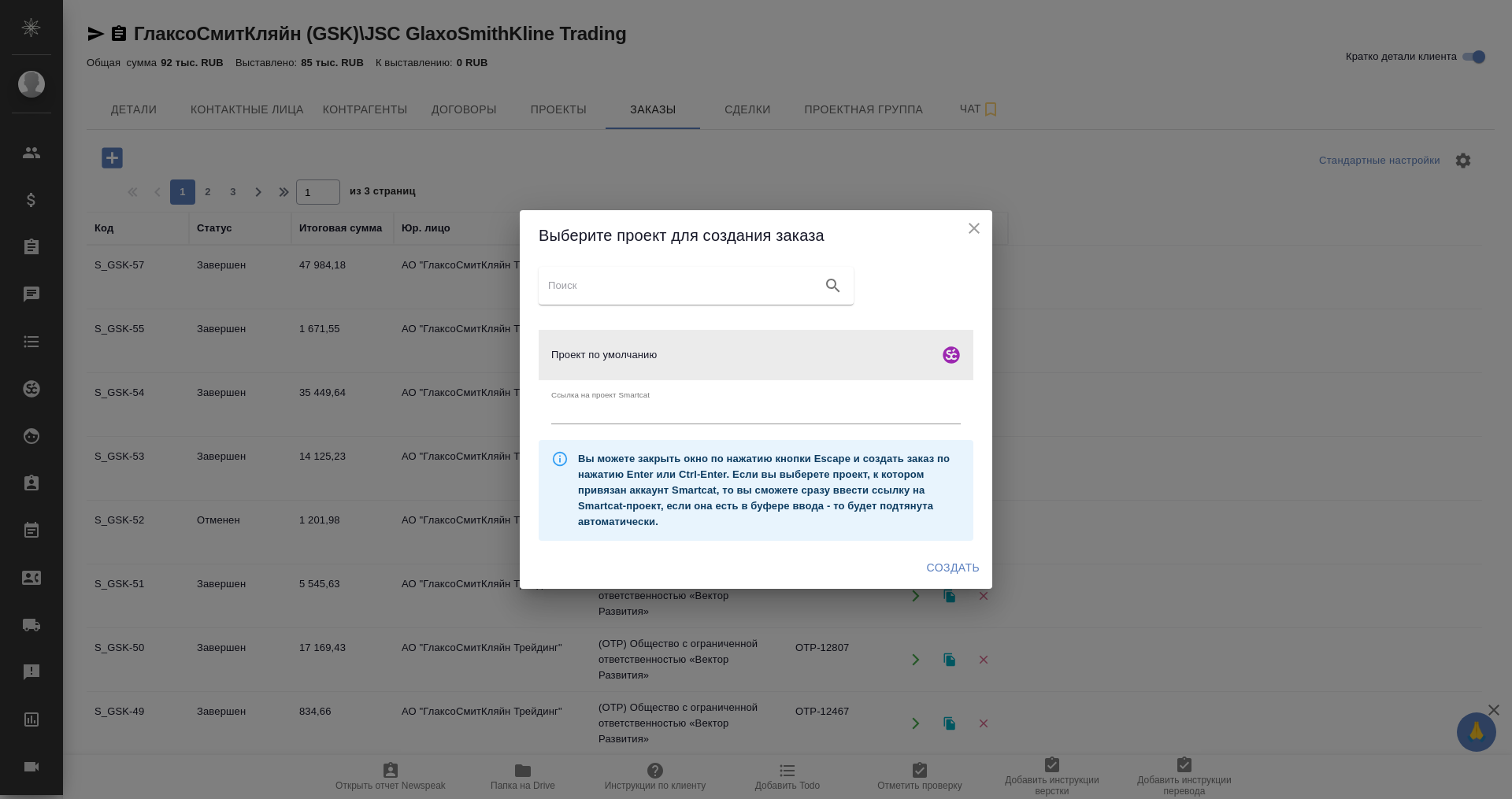
click at [971, 226] on icon "close" at bounding box center [974, 228] width 11 height 11
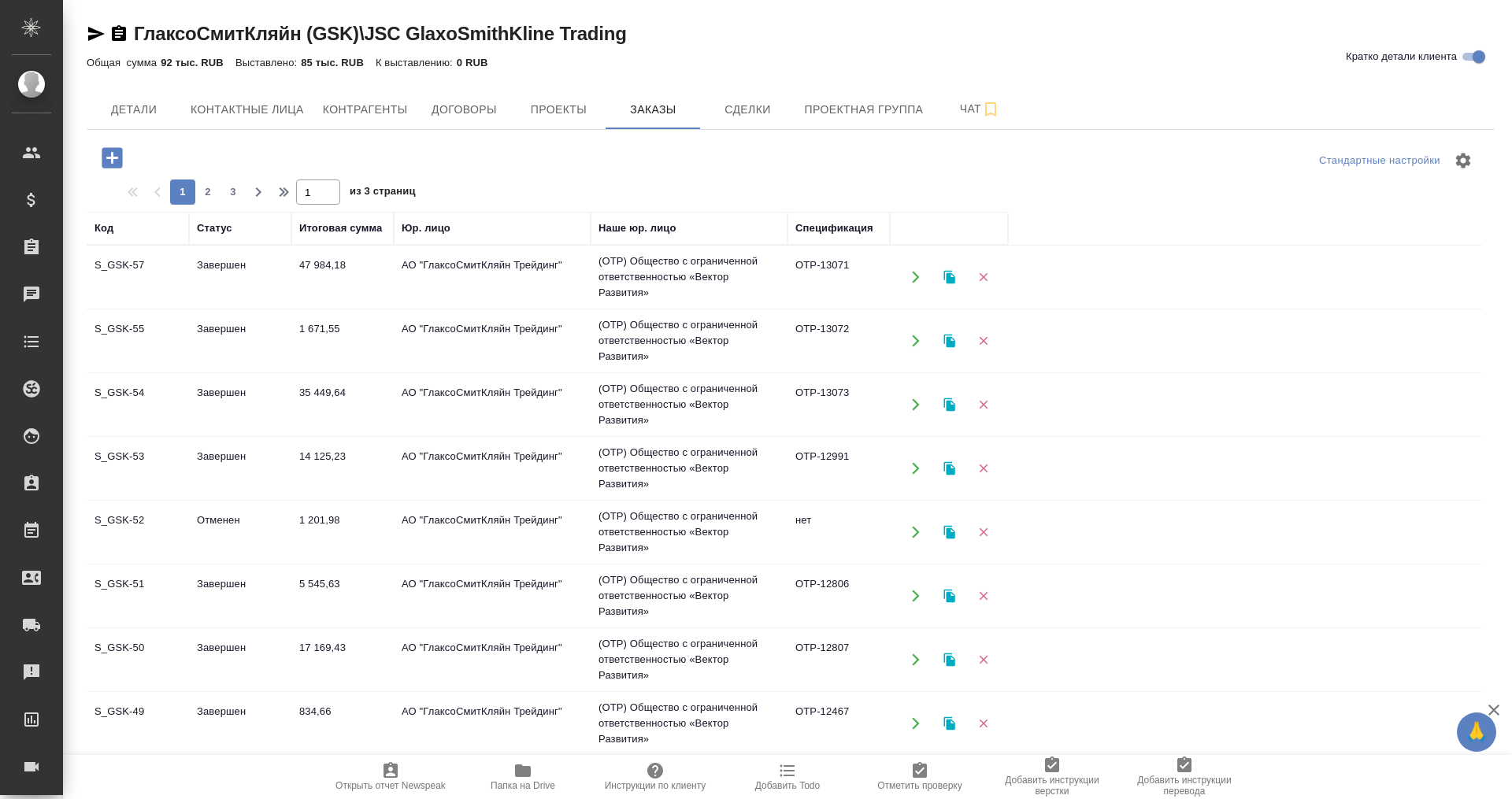
click at [105, 151] on icon "button" at bounding box center [111, 157] width 21 height 21
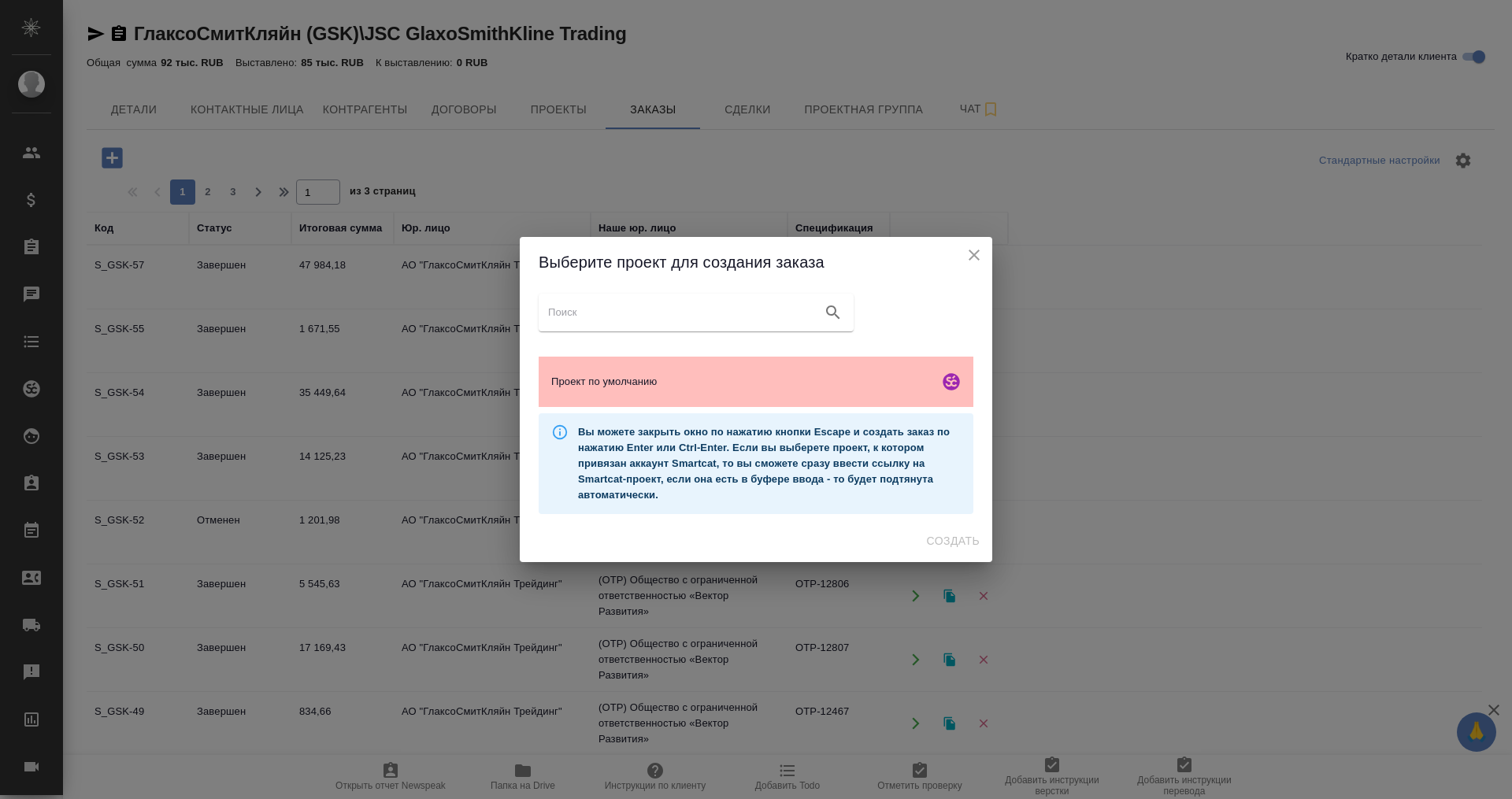
click at [731, 372] on div "Проект по умолчанию" at bounding box center [756, 381] width 435 height 50
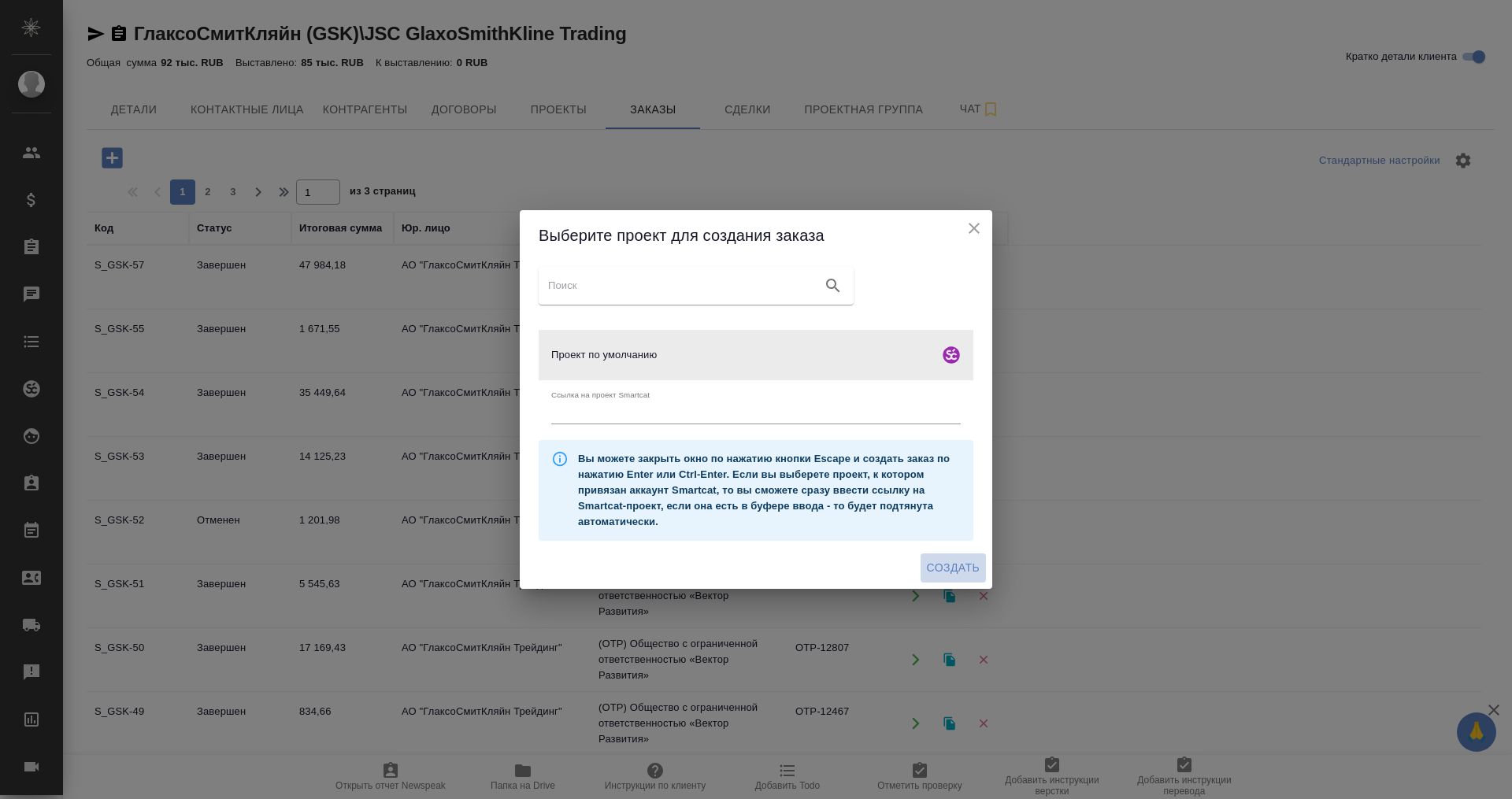
click at [956, 562] on span "Создать" at bounding box center [953, 568] width 53 height 20
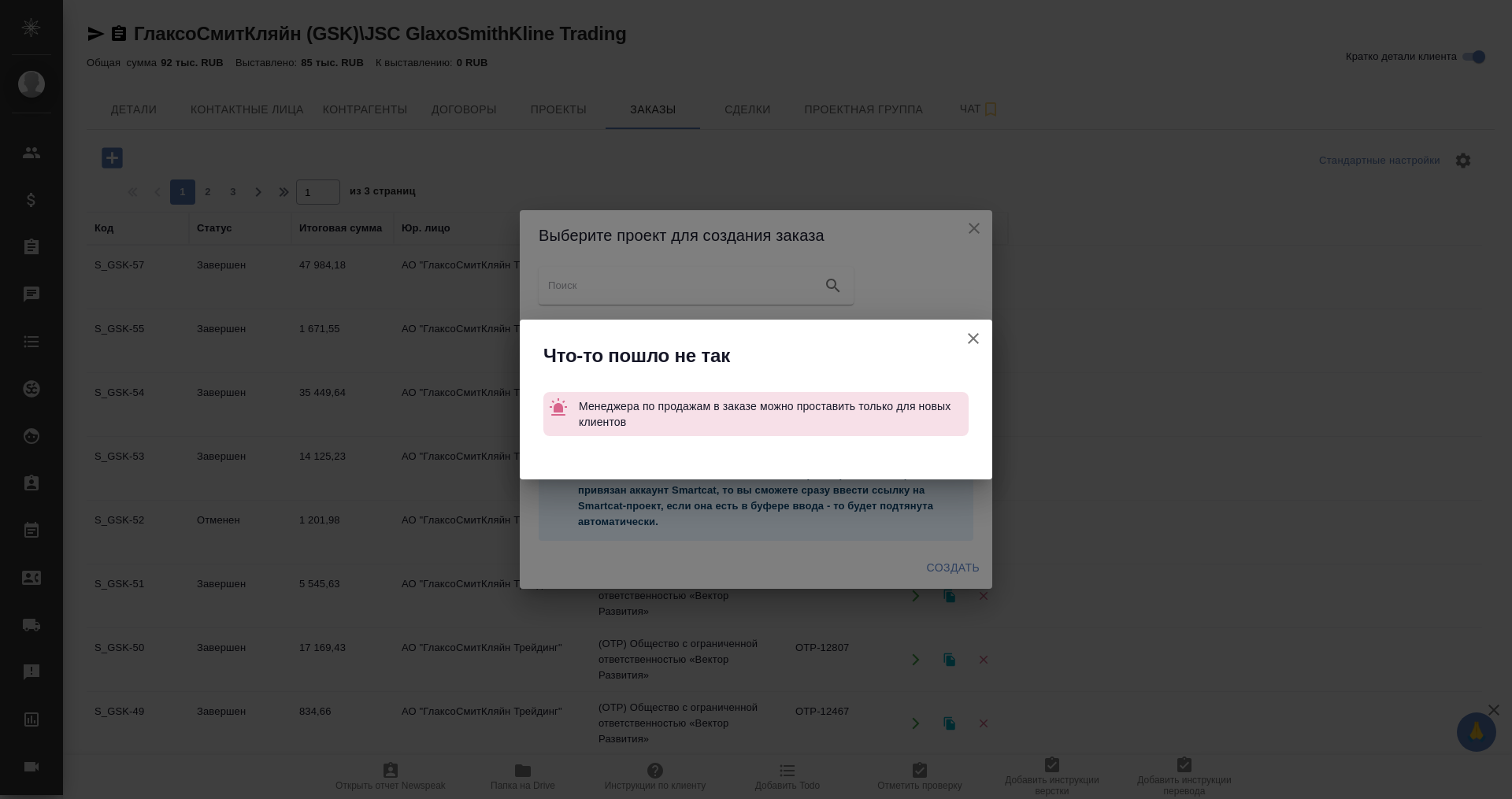
click at [975, 332] on icon "button" at bounding box center [973, 338] width 19 height 19
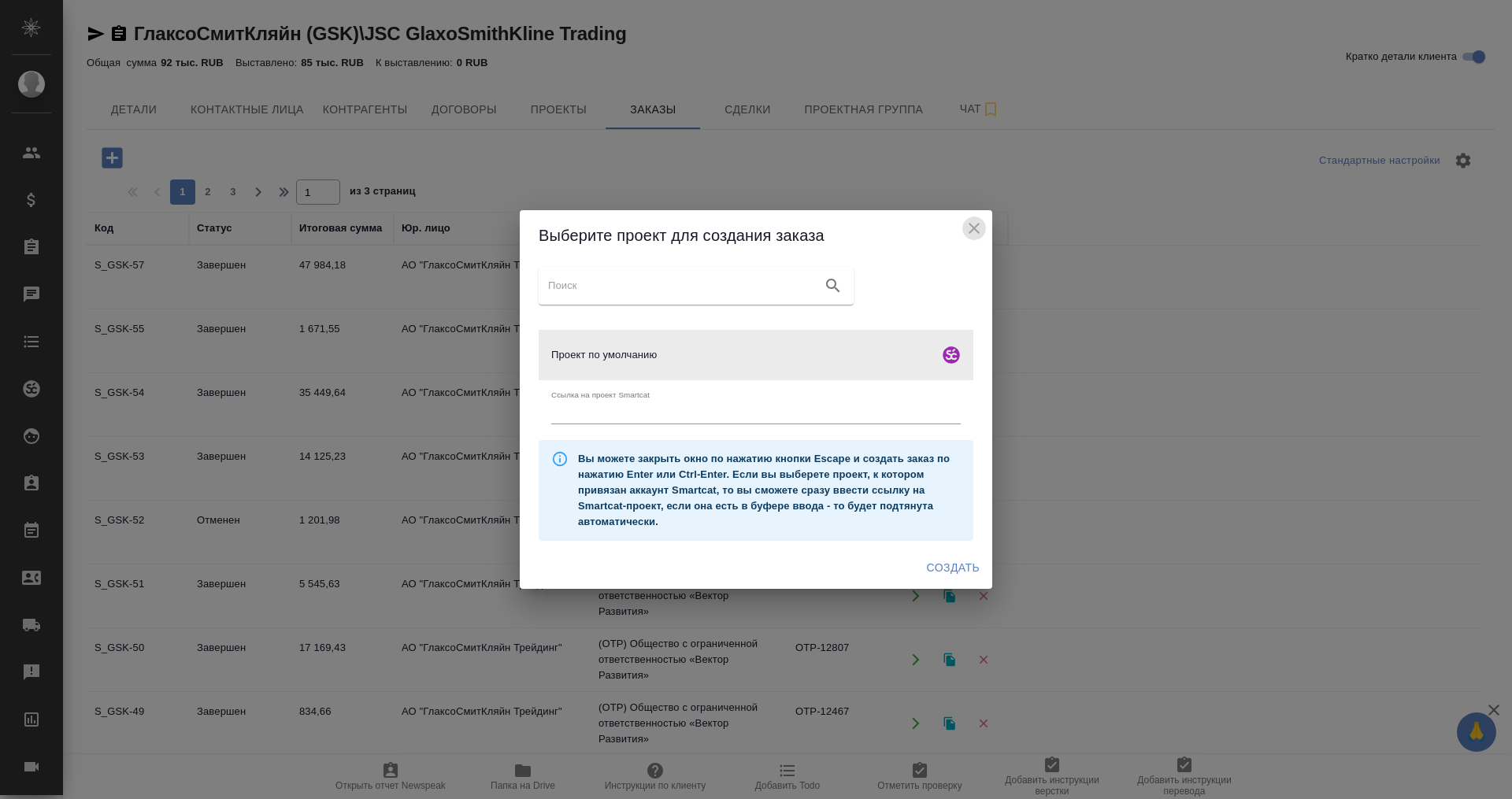
click at [976, 225] on icon "close" at bounding box center [974, 228] width 19 height 19
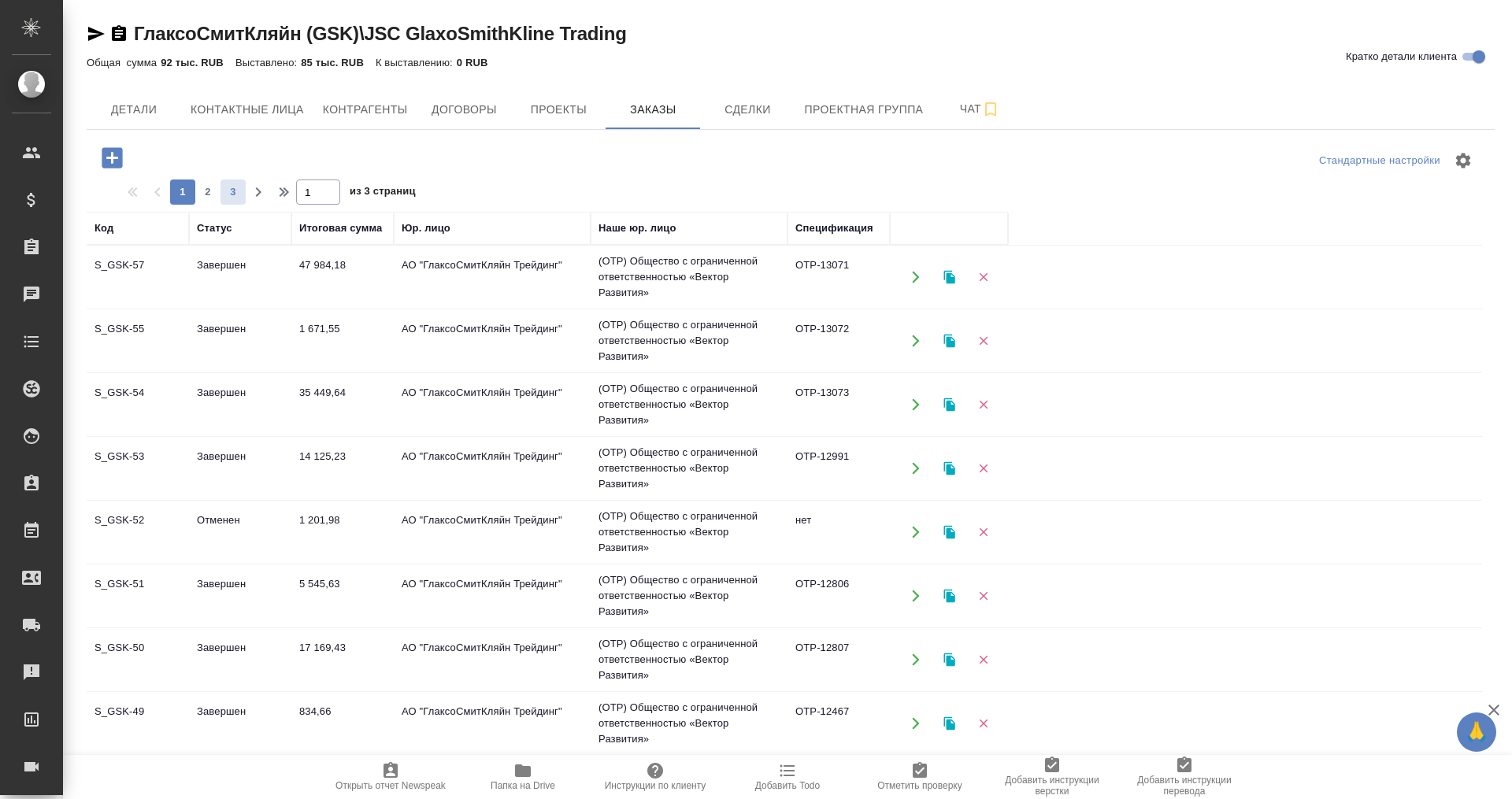
click at [230, 190] on span "3" at bounding box center [233, 192] width 26 height 16
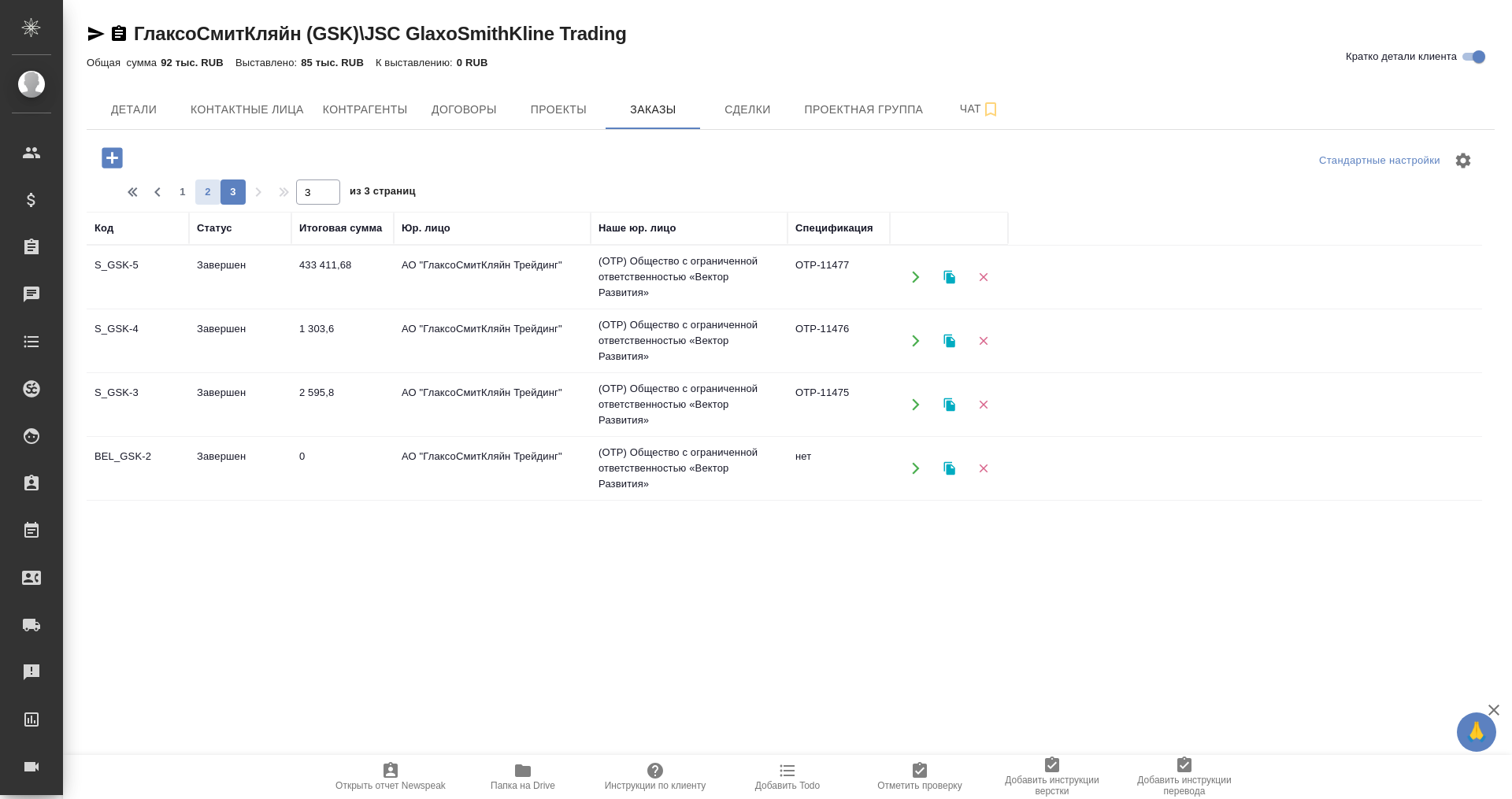
click at [203, 187] on span "2" at bounding box center [207, 192] width 26 height 16
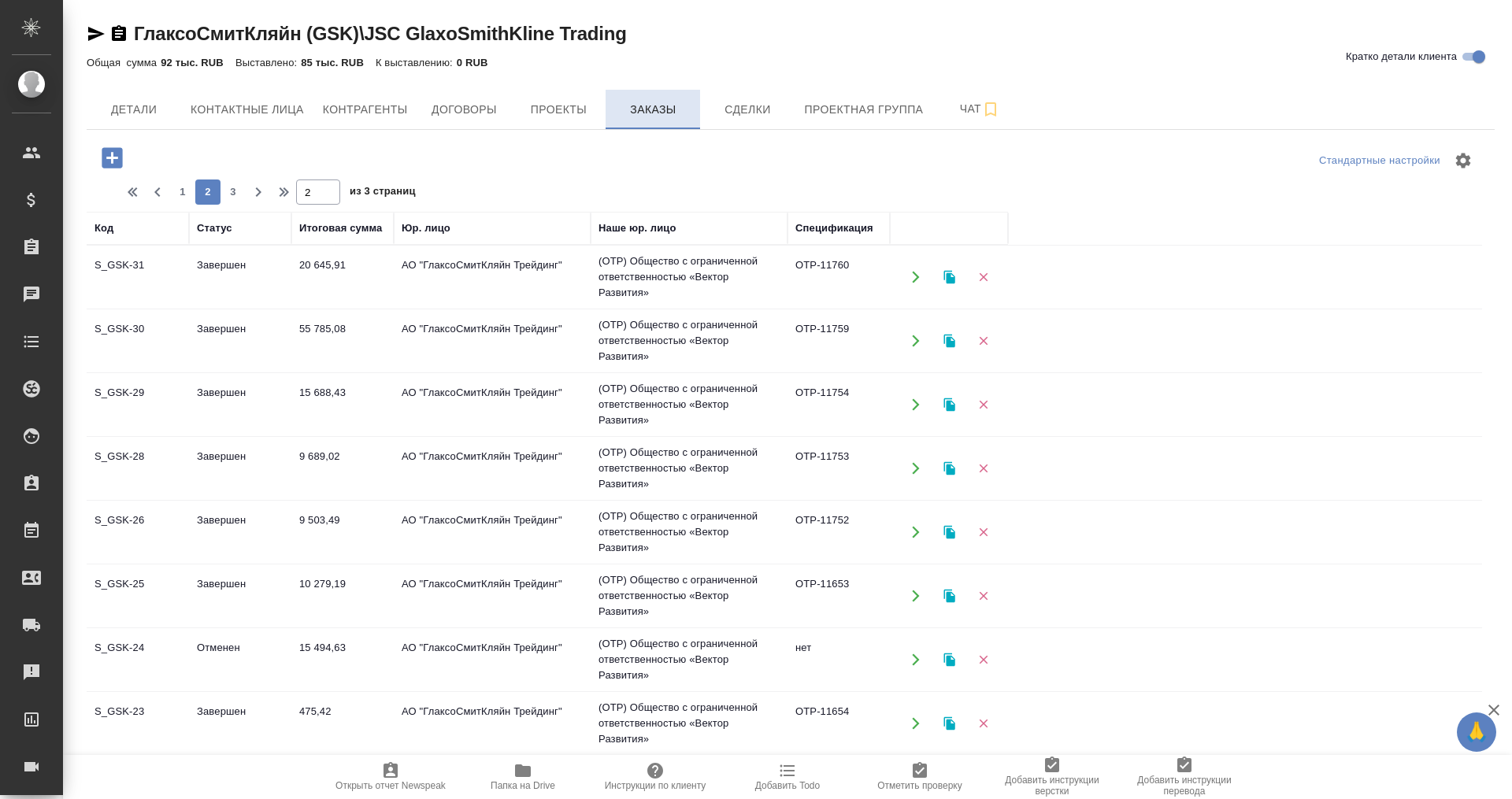
click at [626, 106] on span "Заказы" at bounding box center [653, 110] width 76 height 20
click at [178, 188] on span "1" at bounding box center [183, 192] width 26 height 16
type input "1"
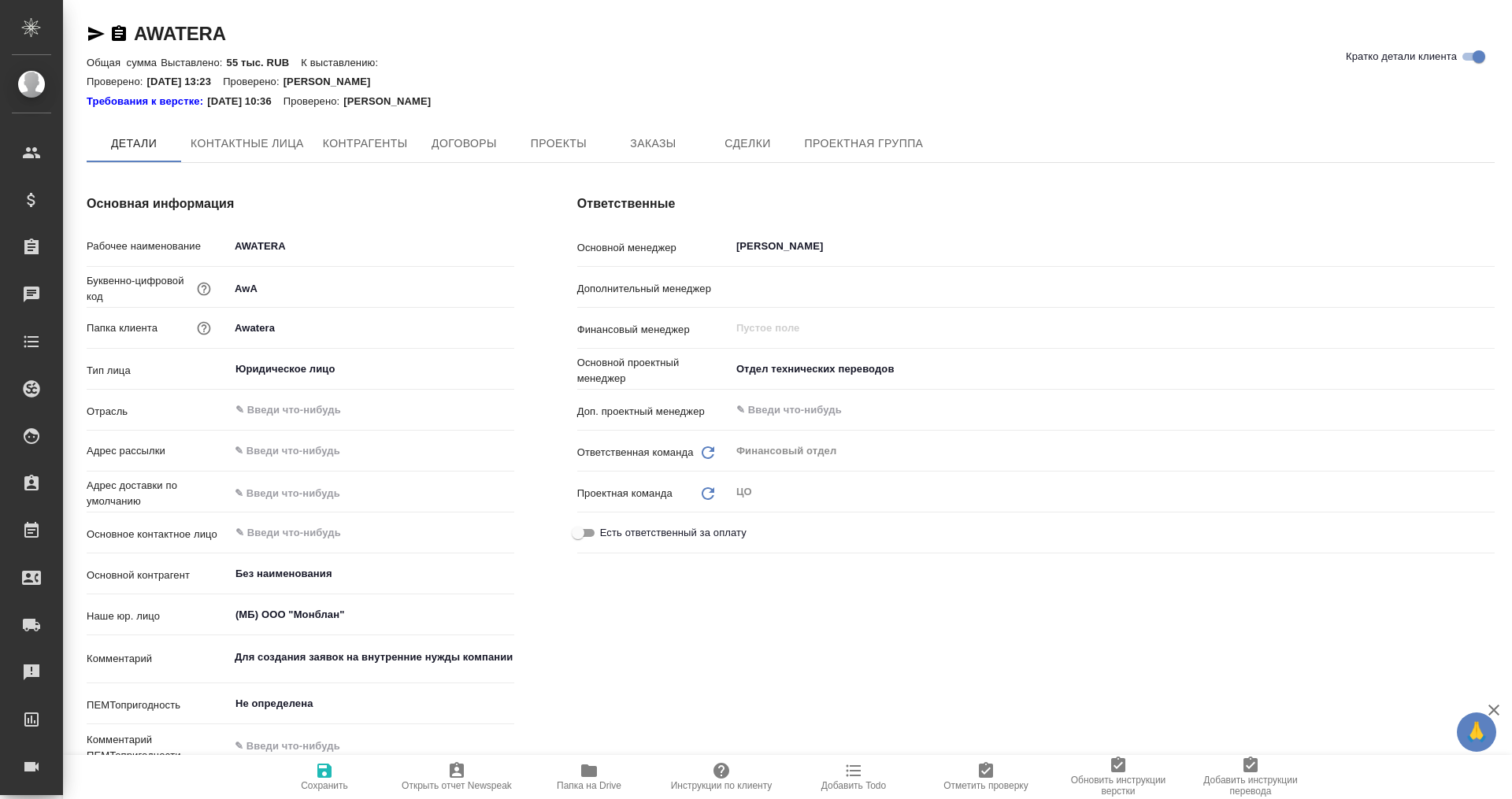
type textarea "x"
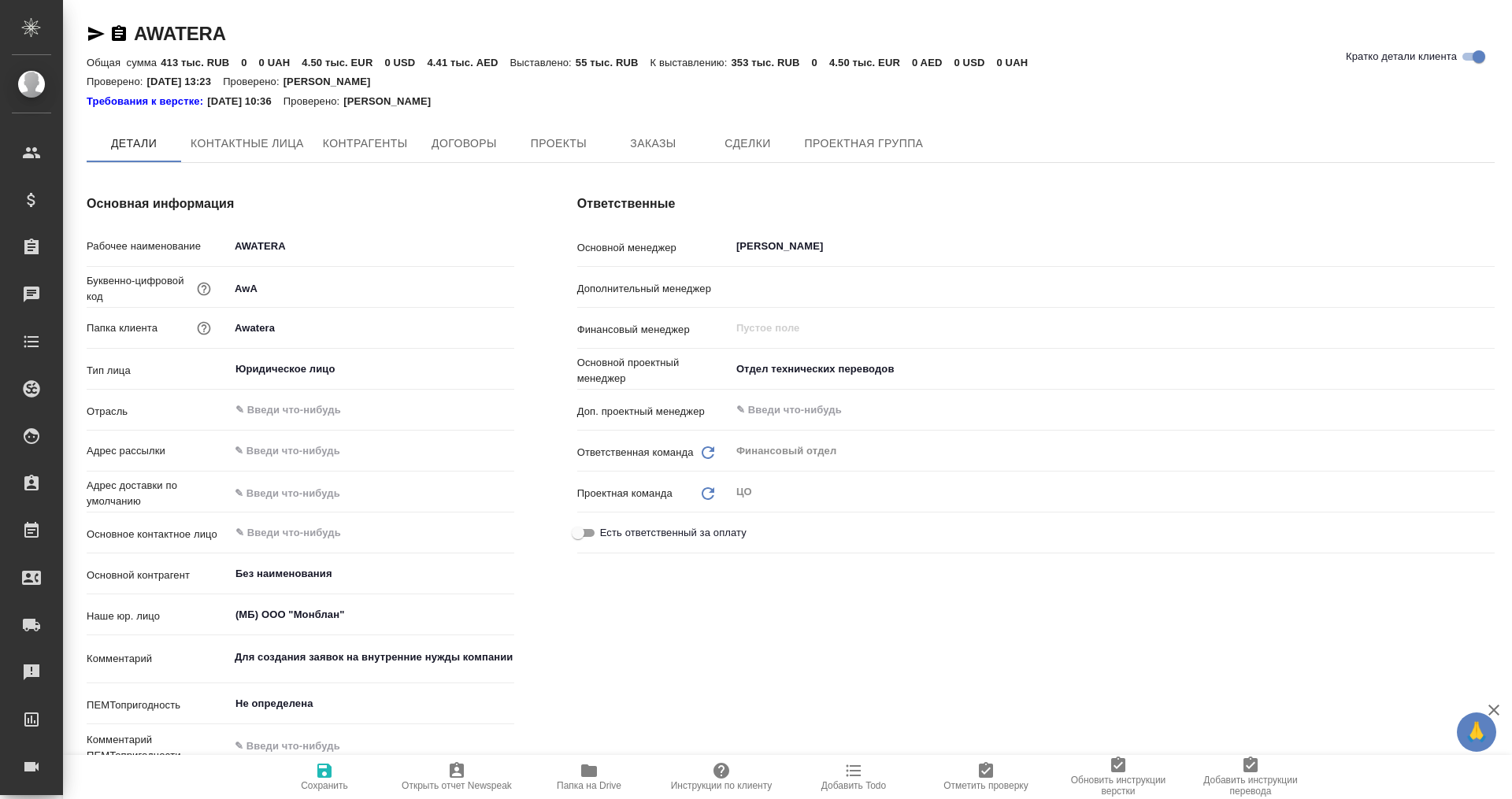
type textarea "x"
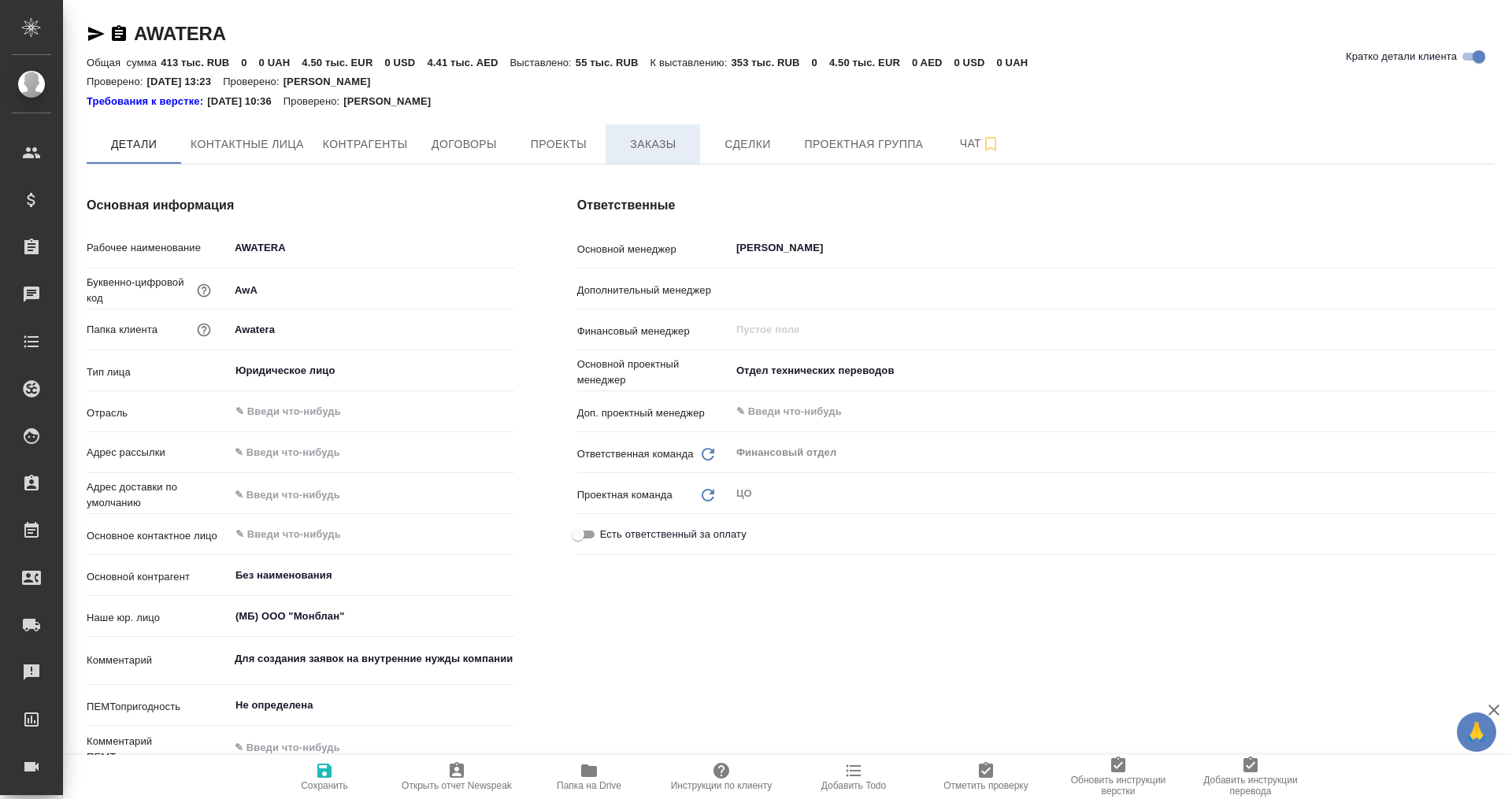
type textarea "x"
click at [635, 137] on span "Заказы" at bounding box center [653, 145] width 76 height 20
type textarea "x"
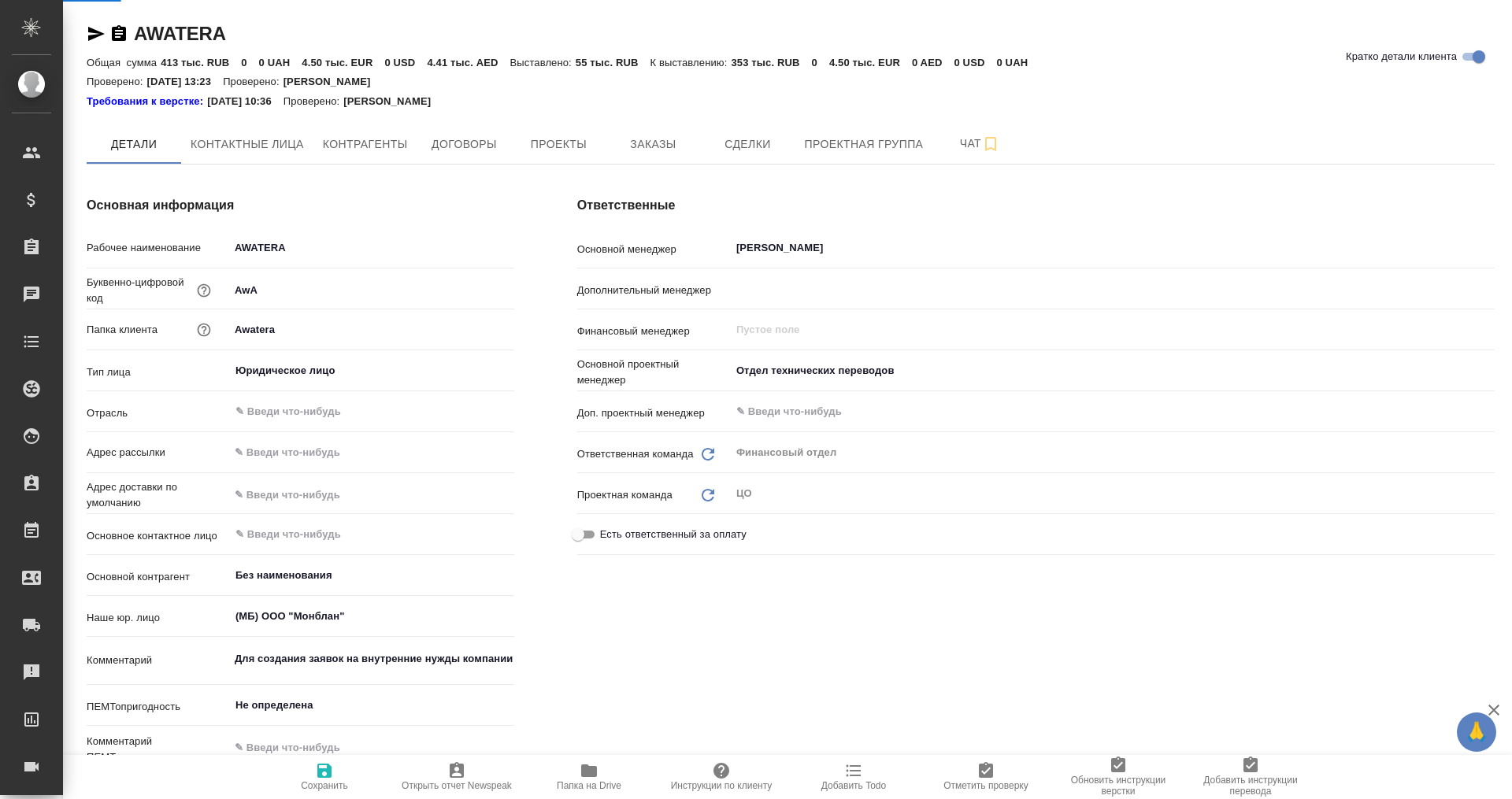
type textarea "x"
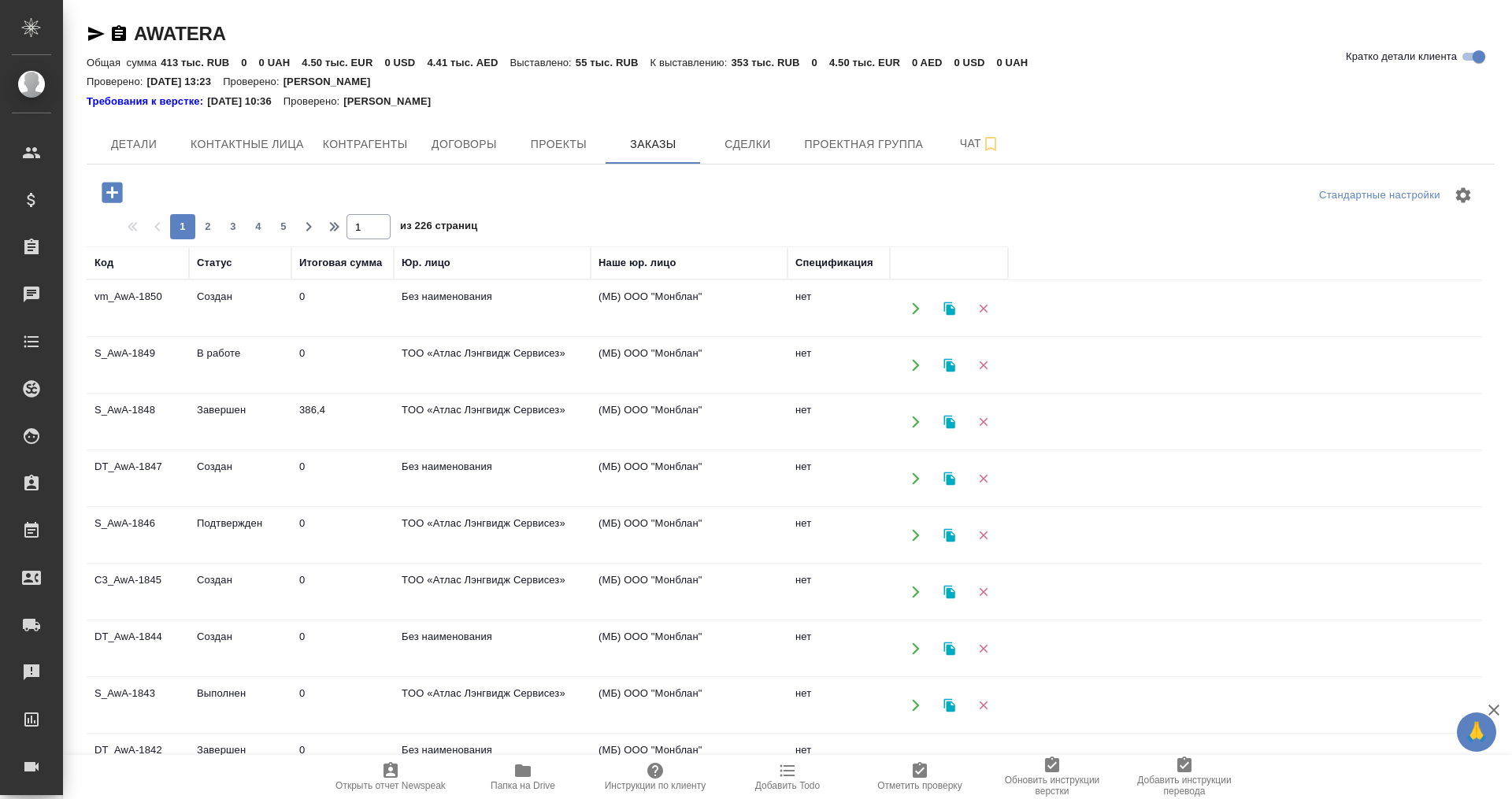
click at [110, 178] on button "button" at bounding box center [112, 192] width 44 height 32
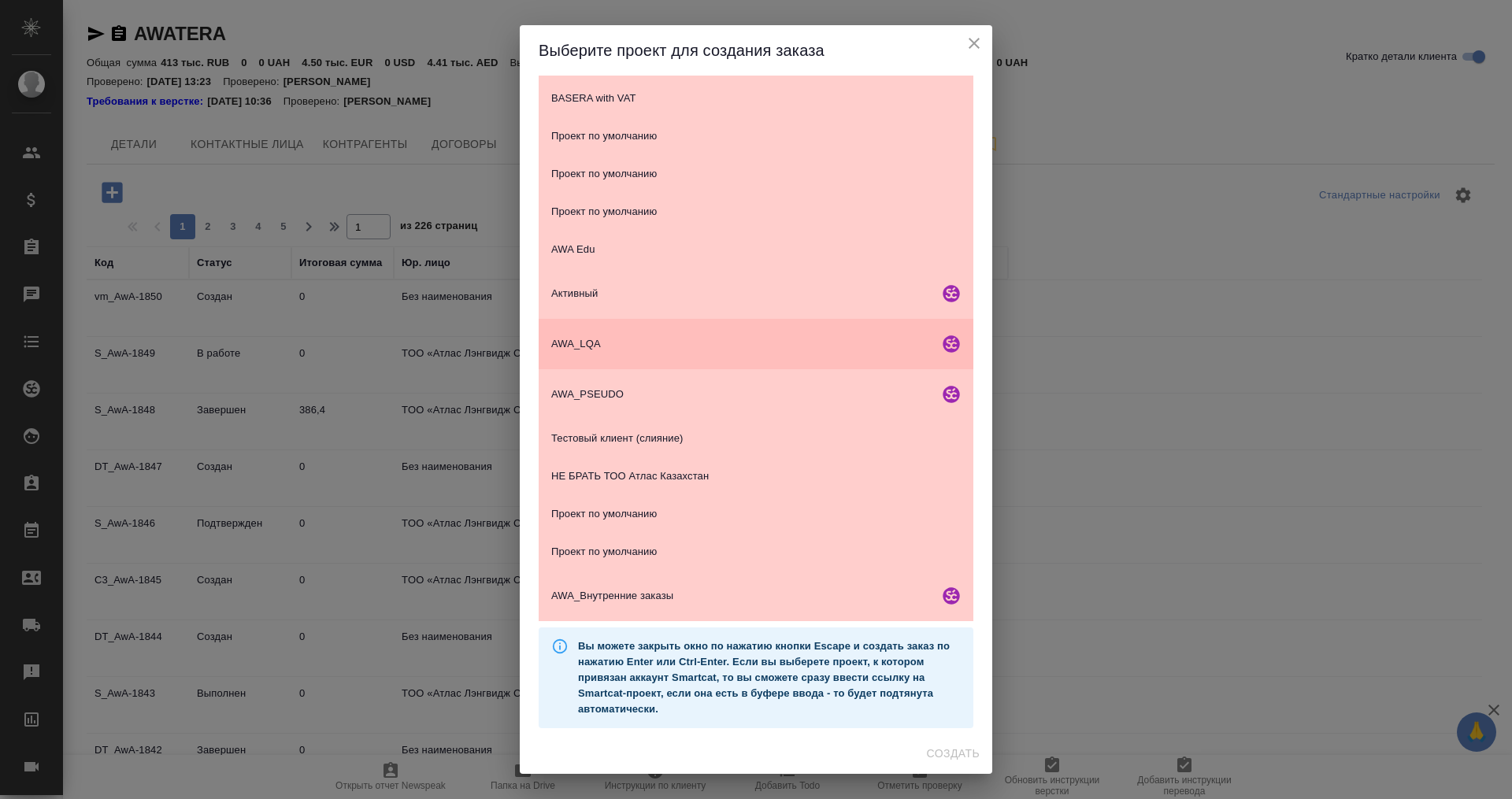
scroll to position [105, 0]
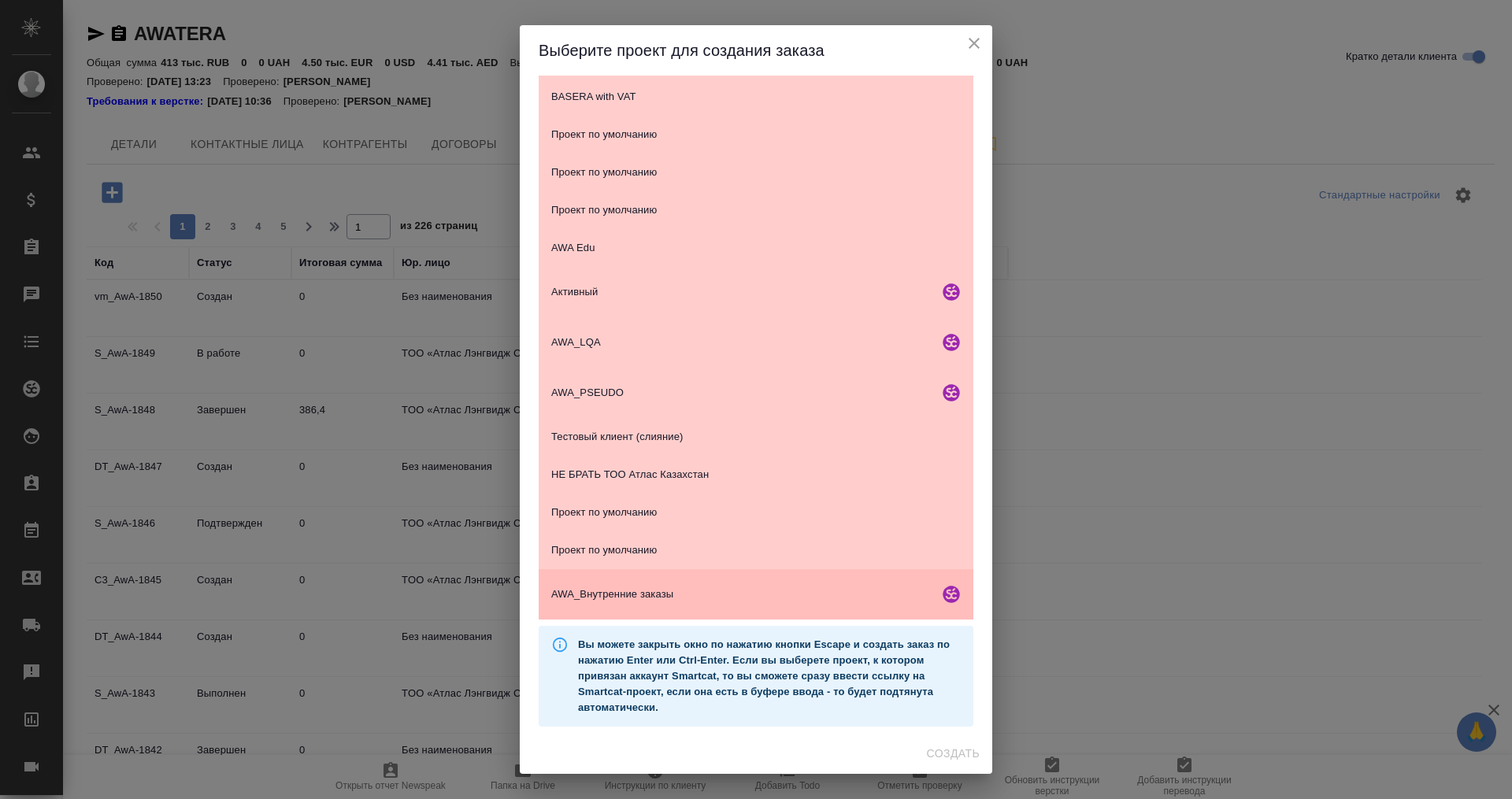
click at [667, 594] on span "AWA_Внутренние заказы" at bounding box center [742, 594] width 381 height 16
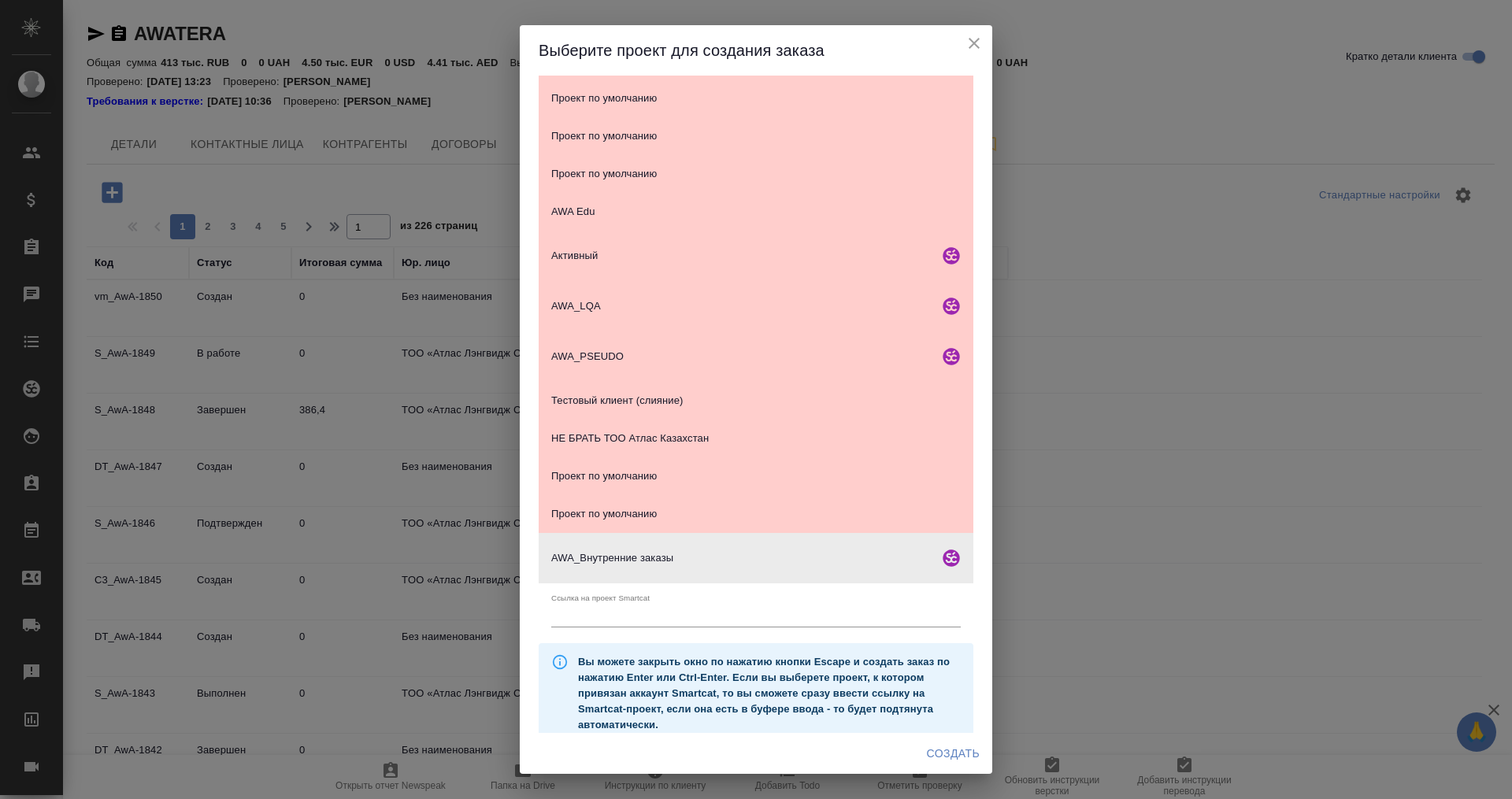
scroll to position [158, 0]
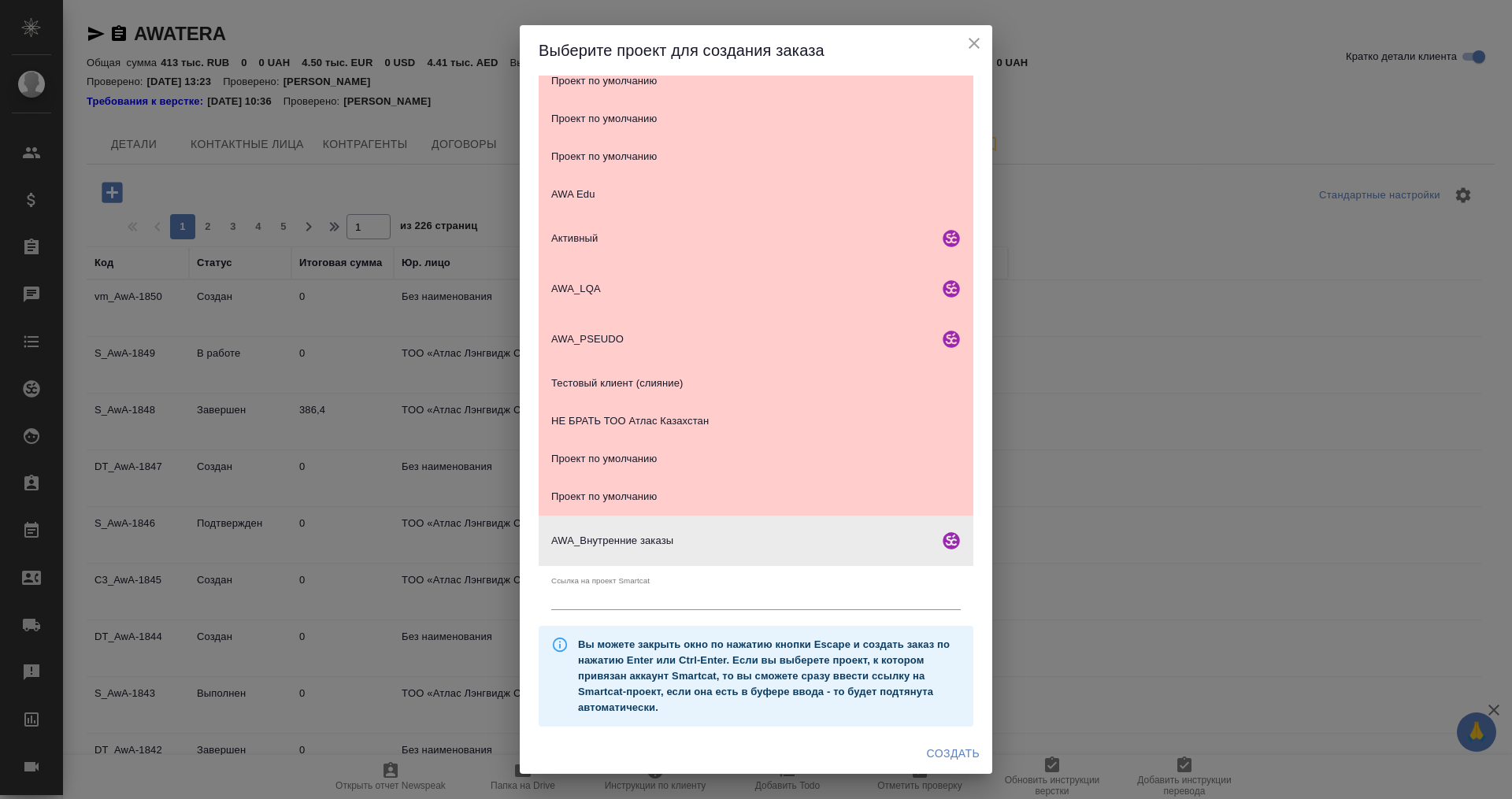
click at [935, 741] on button "Создать" at bounding box center [953, 754] width 65 height 29
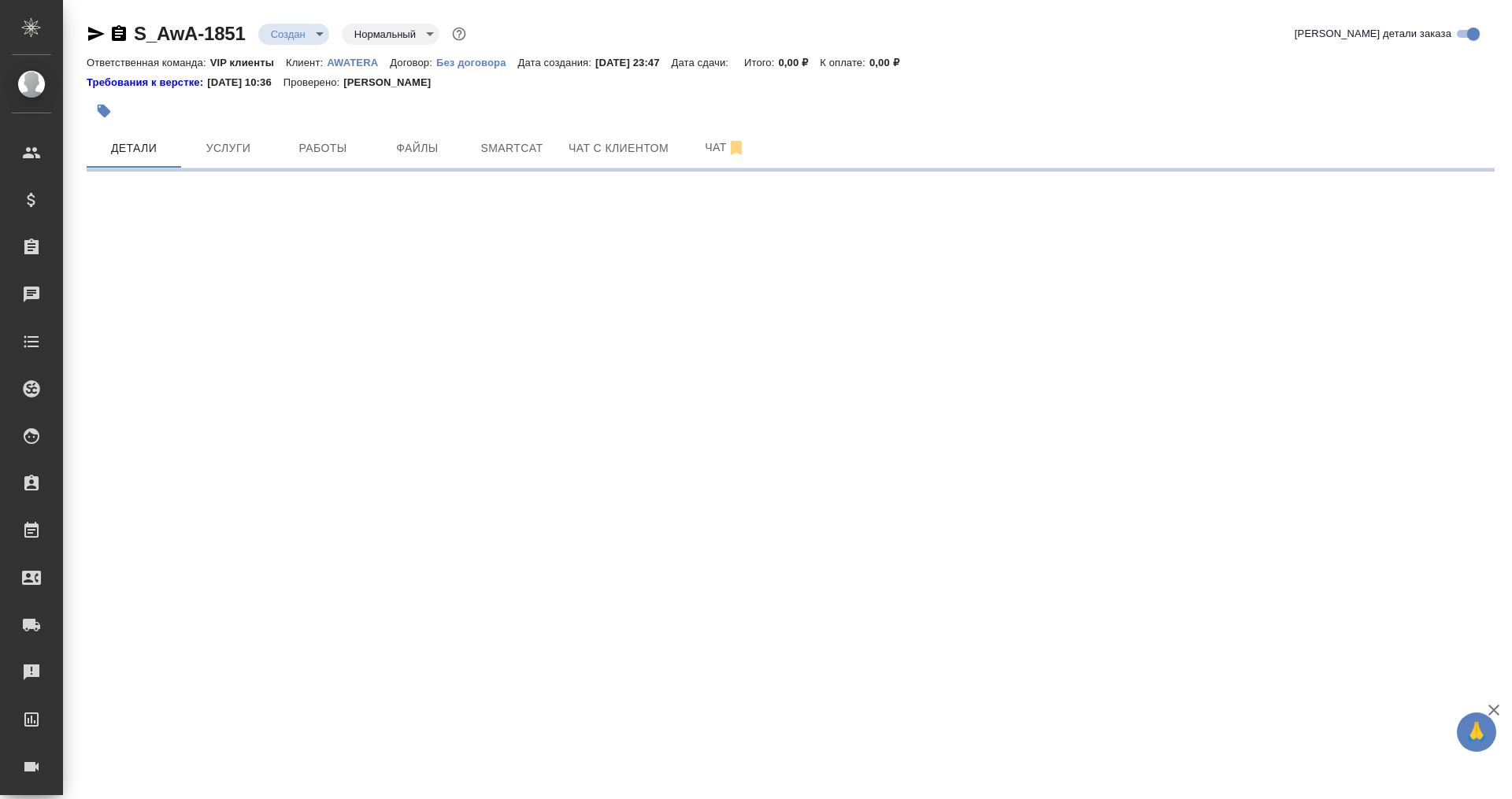
select select "RU"
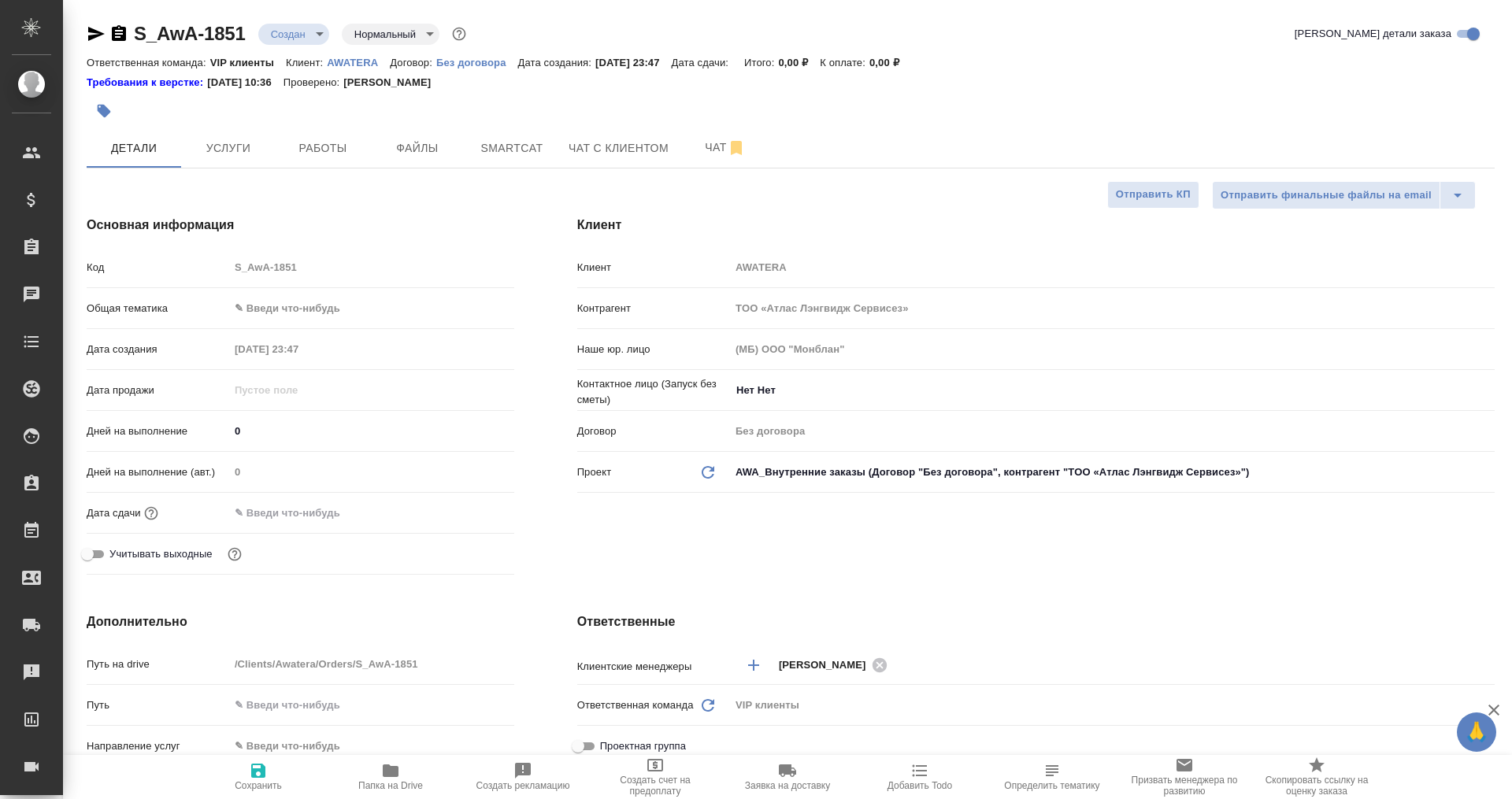
type textarea "x"
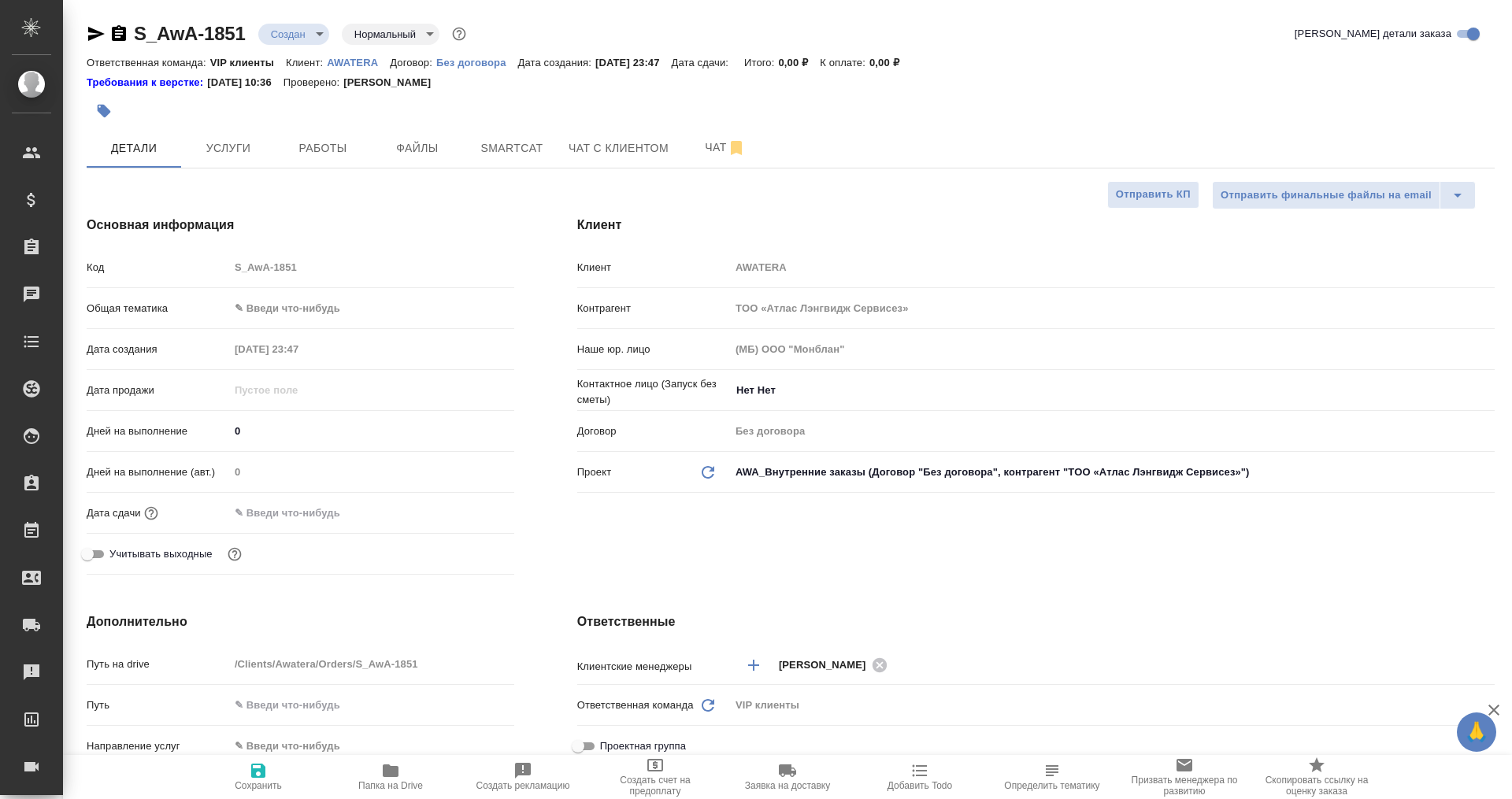
type textarea "x"
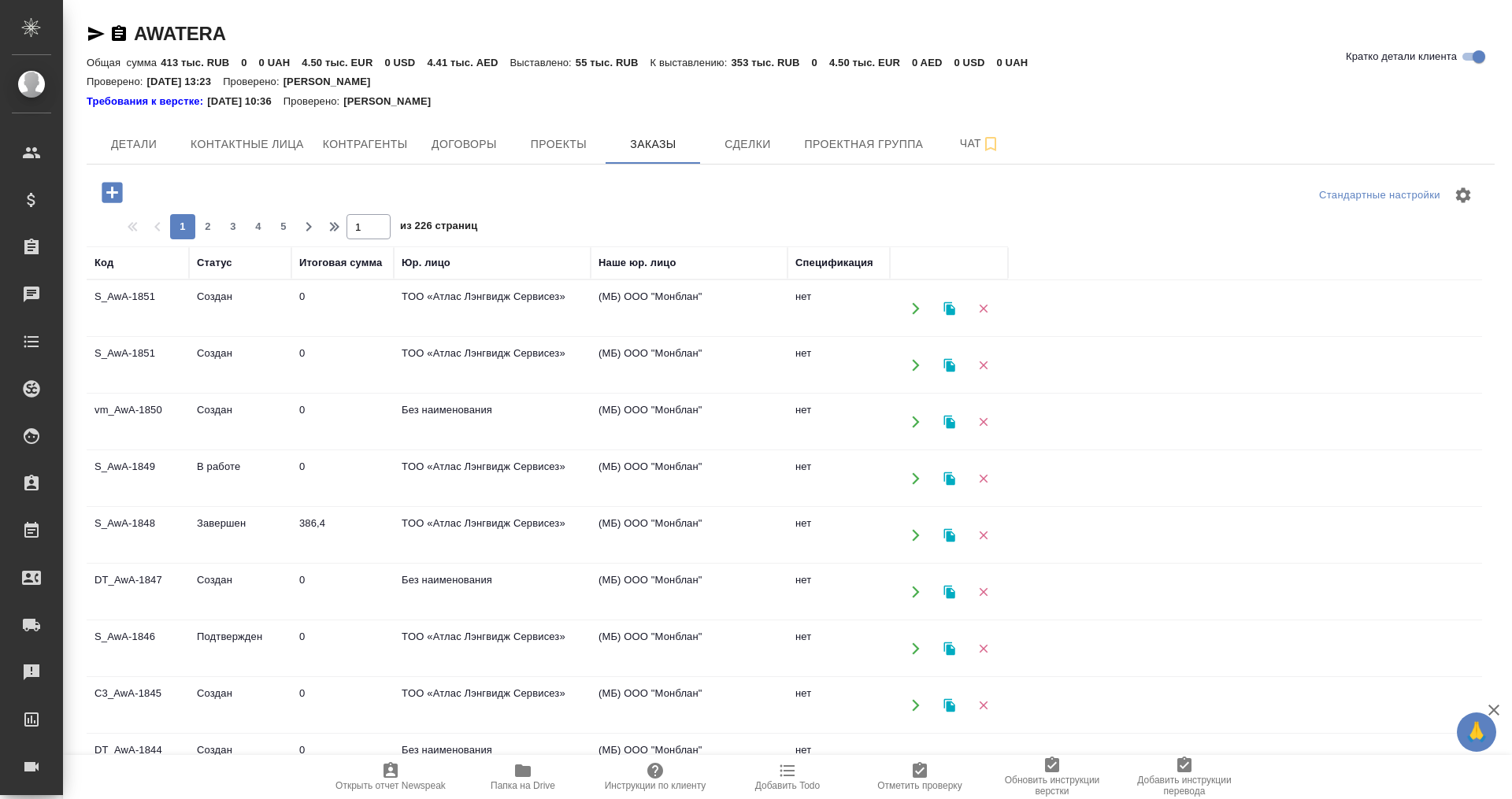
click at [495, 304] on td "TОО «Атлас Лэнгвидж Сервисез»" at bounding box center [491, 309] width 197 height 55
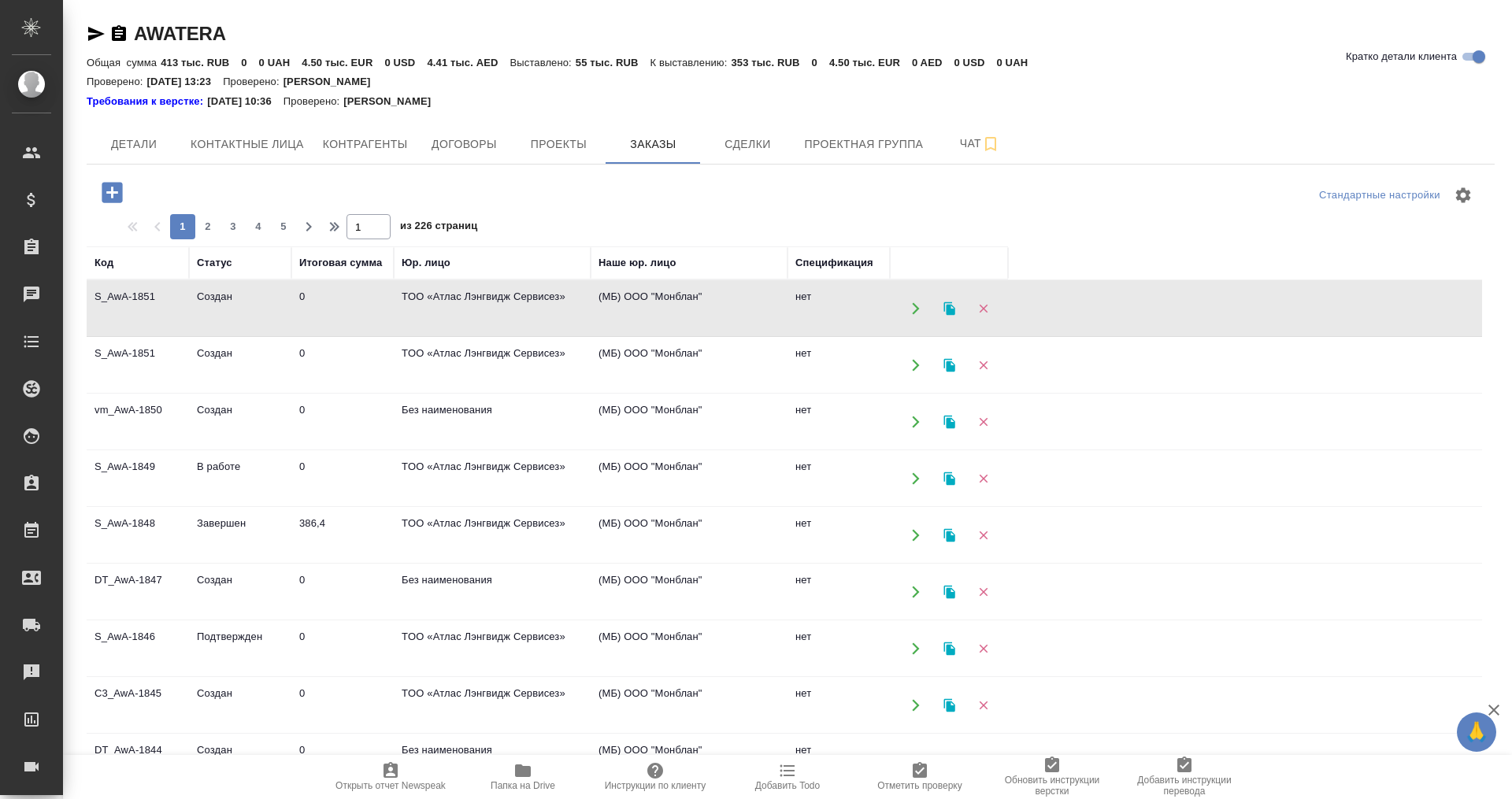
click at [495, 304] on td "TОО «Атлас Лэнгвидж Сервисез»" at bounding box center [491, 309] width 197 height 55
click at [224, 351] on td "Создан" at bounding box center [240, 365] width 102 height 55
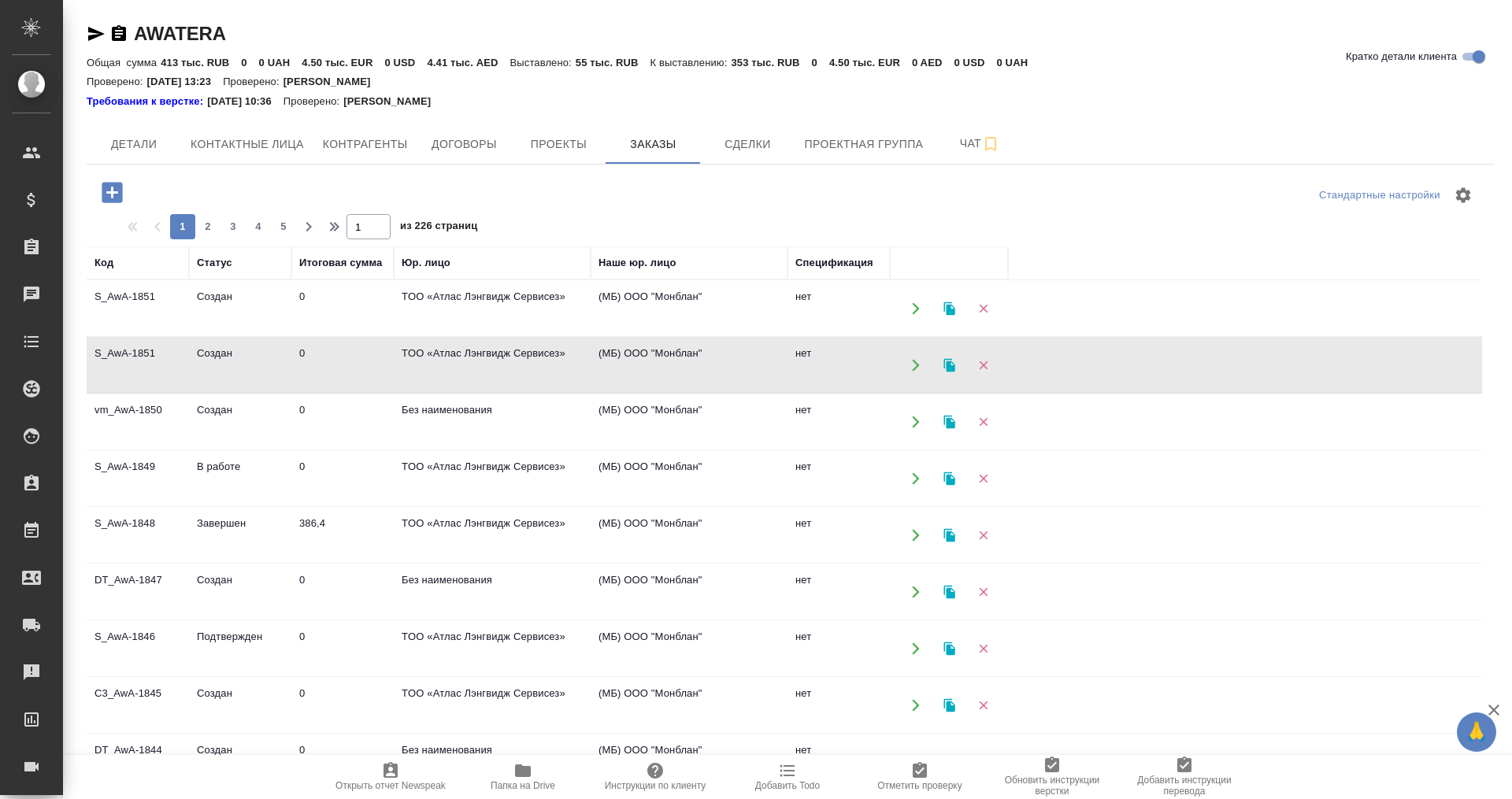
click at [235, 351] on td "Создан" at bounding box center [240, 365] width 102 height 55
click at [978, 362] on icon "button" at bounding box center [984, 365] width 14 height 14
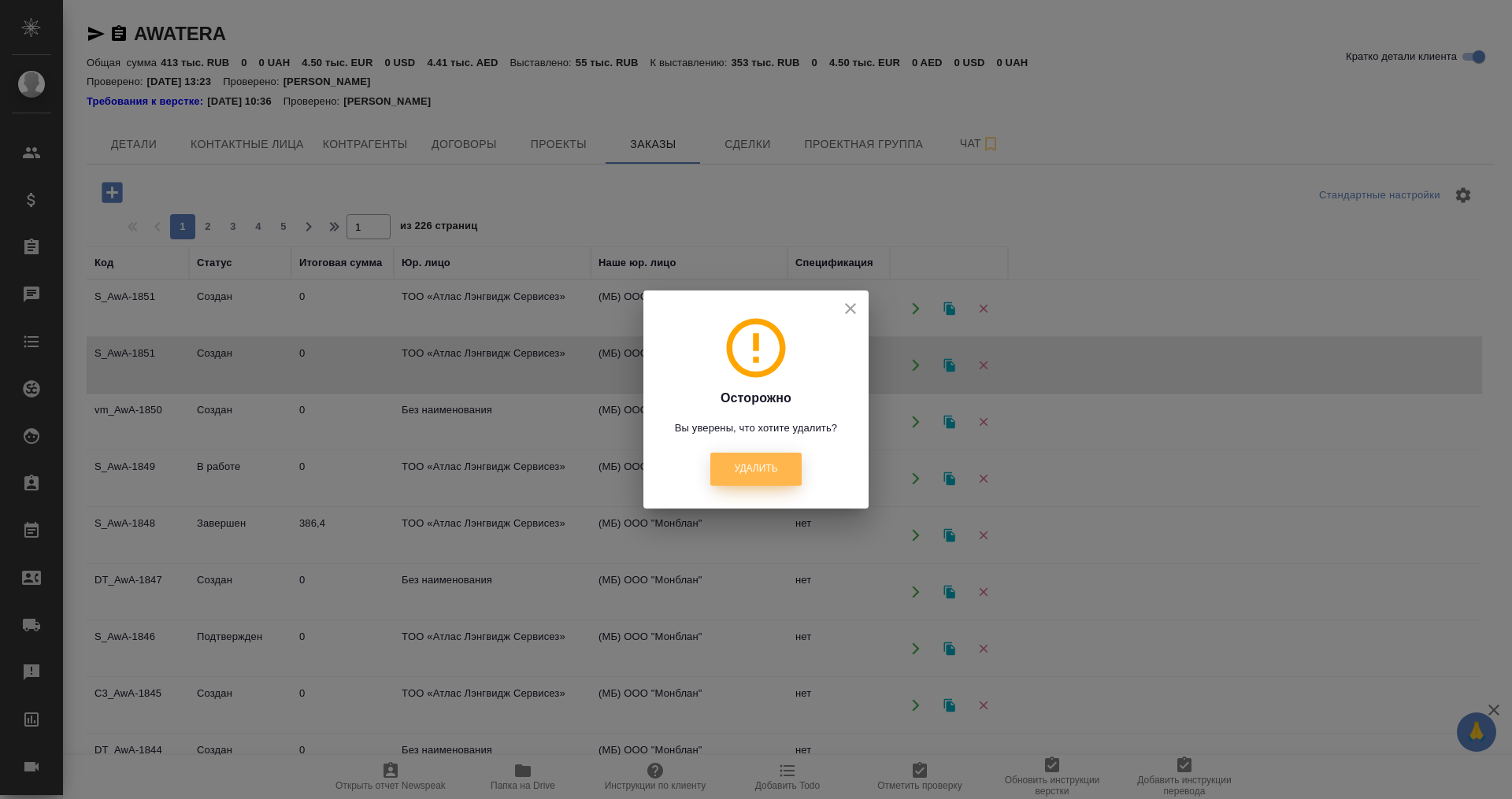
click at [755, 476] on span "Удалить" at bounding box center [756, 469] width 44 height 13
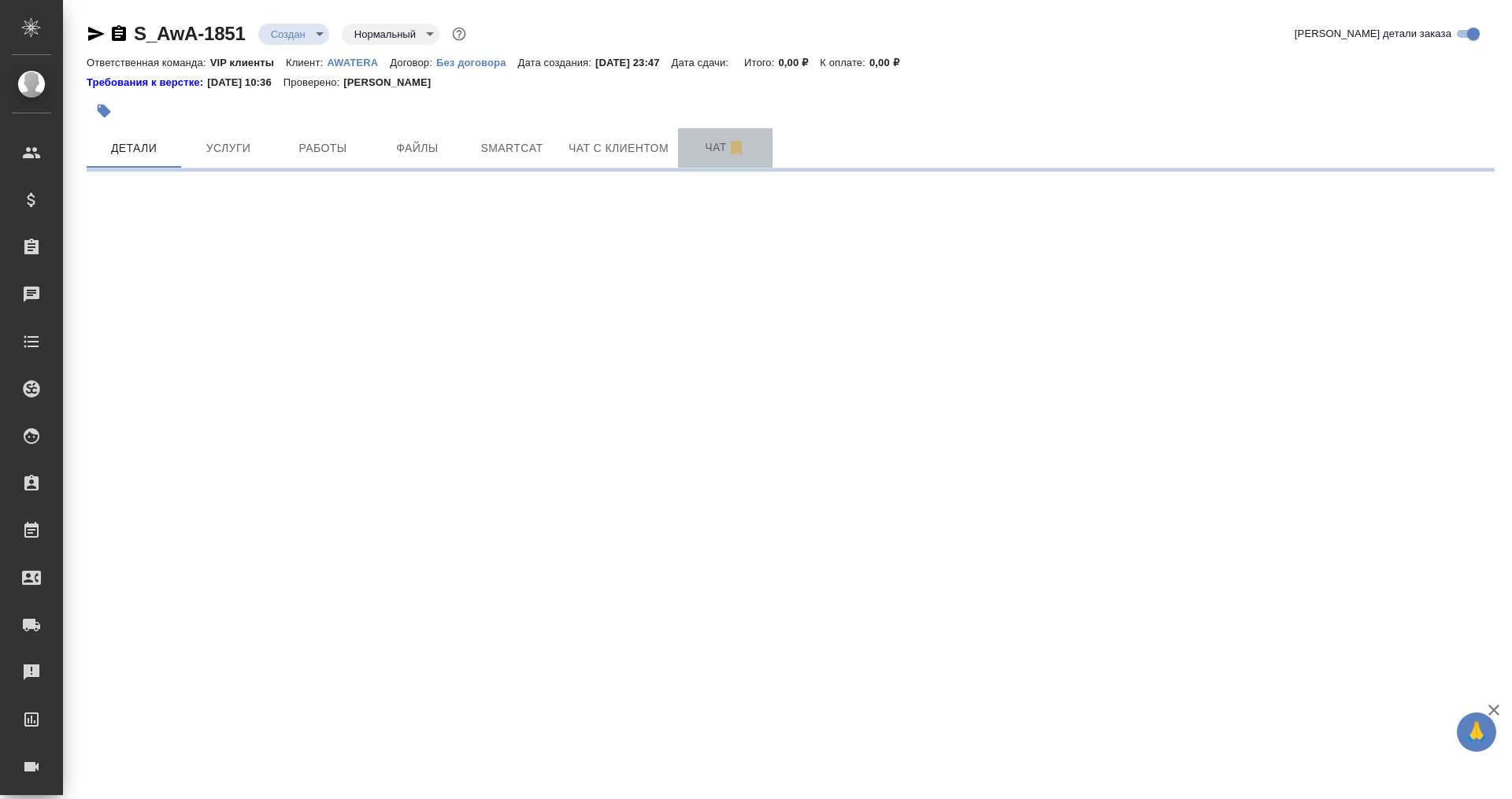
click at [702, 139] on span "Чат" at bounding box center [725, 147] width 76 height 20
